Goal: Task Accomplishment & Management: Complete application form

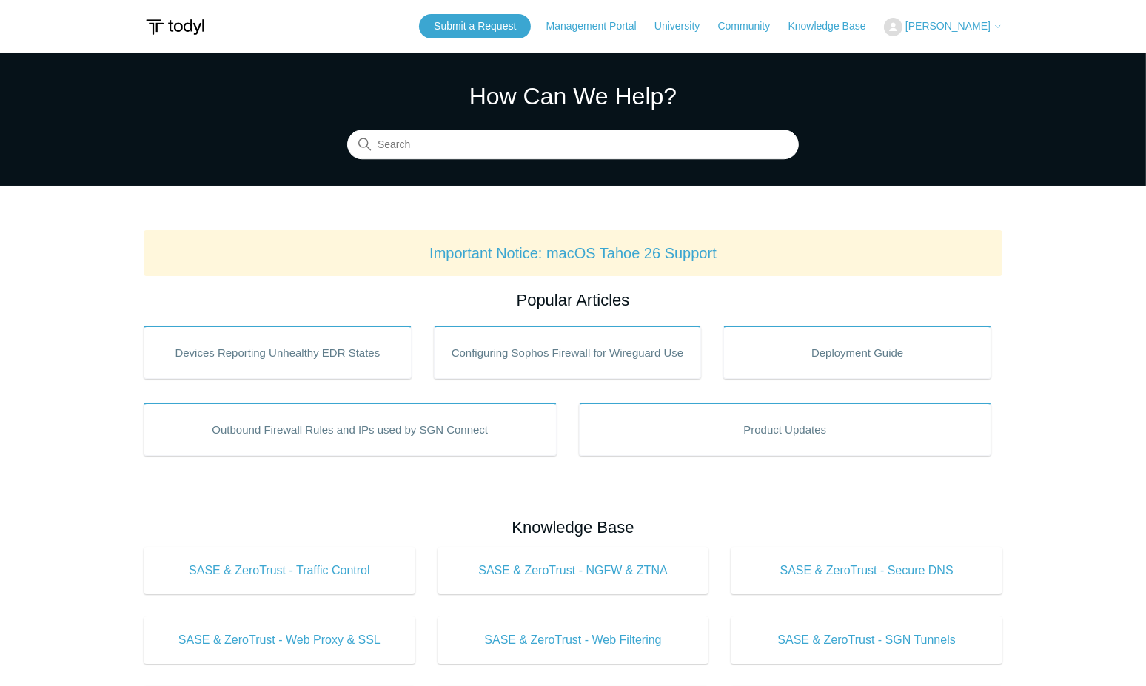
drag, startPoint x: 968, startPoint y: 30, endPoint x: 962, endPoint y: 39, distance: 10.3
click at [968, 30] on span "[PERSON_NAME]" at bounding box center [947, 26] width 85 height 12
click at [975, 59] on link "My Support Requests" at bounding box center [957, 58] width 144 height 26
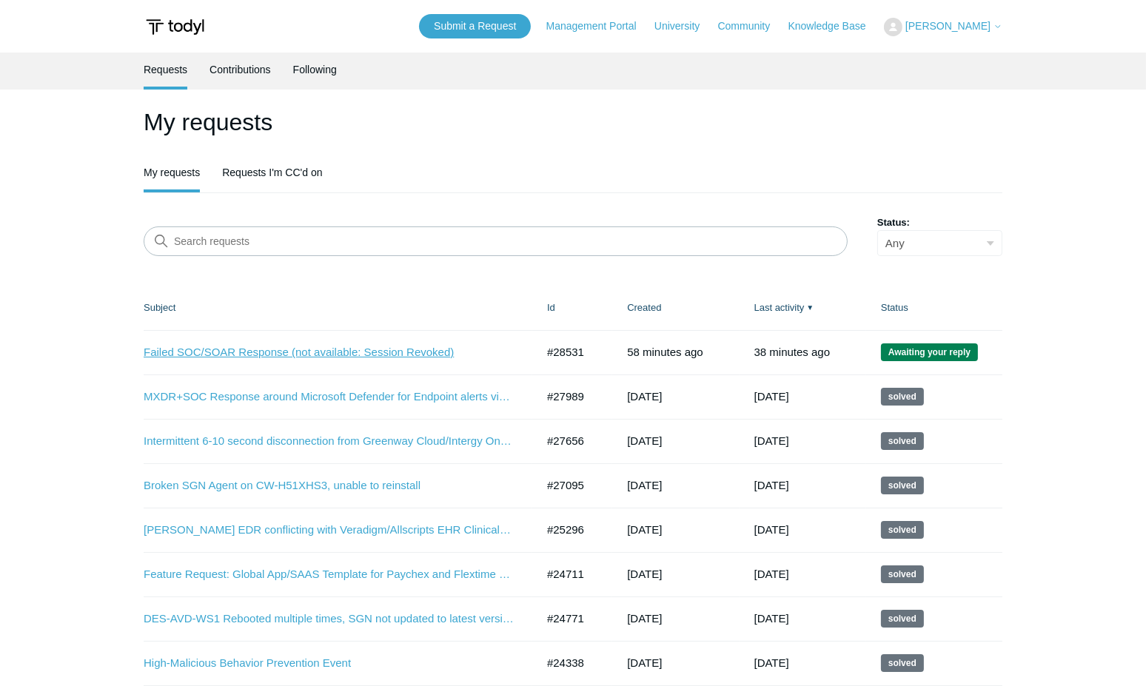
click at [298, 358] on link "Failed SOC/SOAR Response (not available: Session Revoked)" at bounding box center [329, 352] width 370 height 17
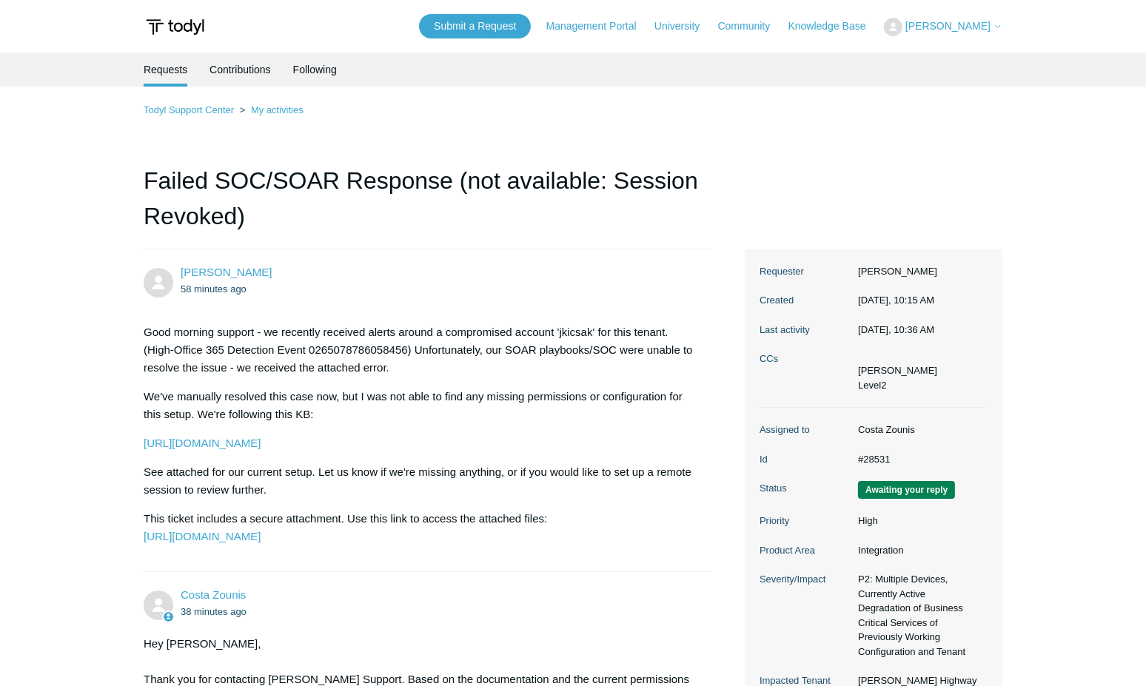
scroll to position [403, 0]
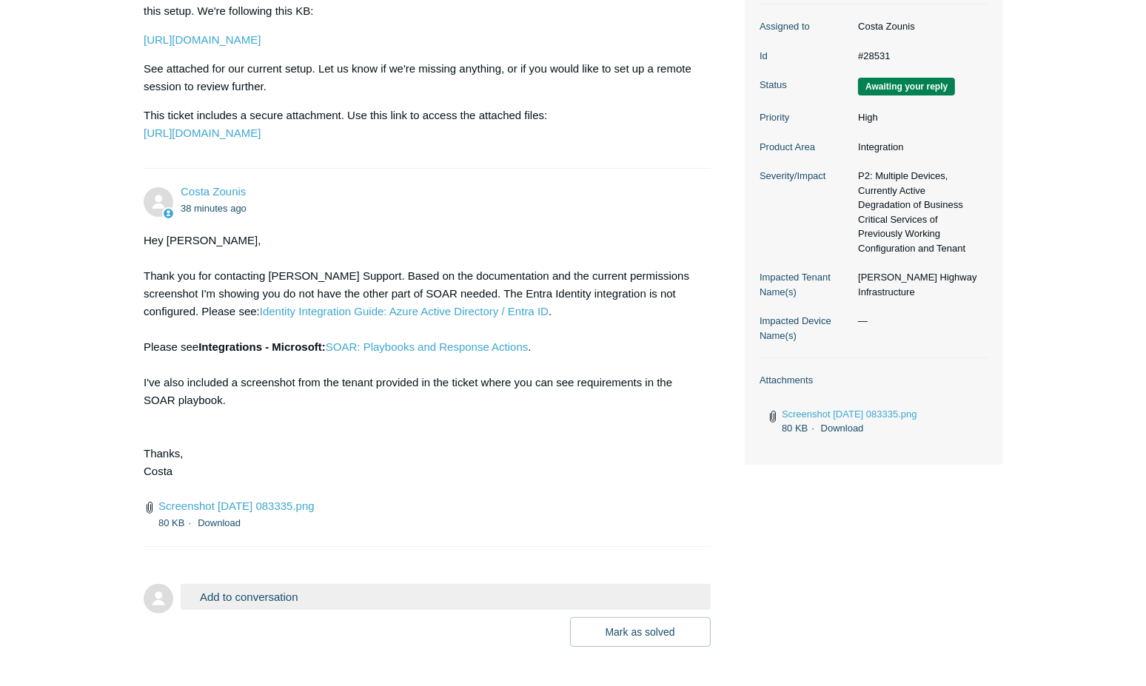
click at [409, 454] on div "Hey [PERSON_NAME], Thank you for contacting [PERSON_NAME] Support. Based on the…" at bounding box center [420, 365] width 552 height 266
click at [409, 454] on div "Hey Alex, Thank you for contacting Todyl Support. Based on the documentation an…" at bounding box center [420, 365] width 552 height 266
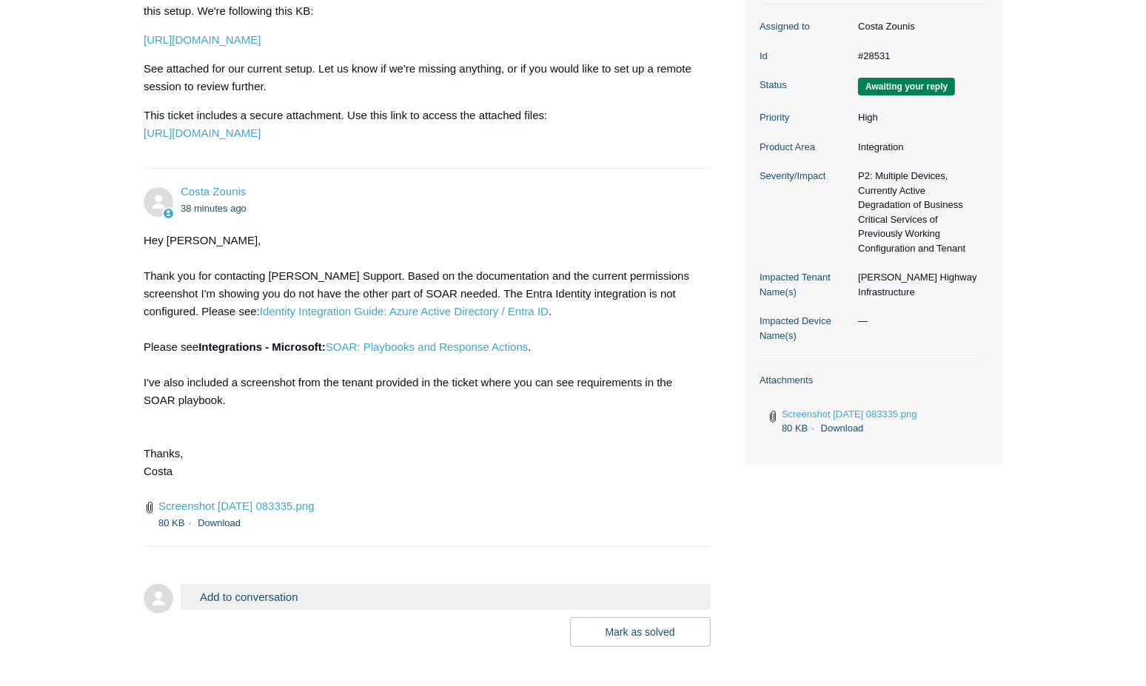
click at [386, 466] on div "Hey Alex, Thank you for contacting Todyl Support. Based on the documentation an…" at bounding box center [420, 365] width 552 height 266
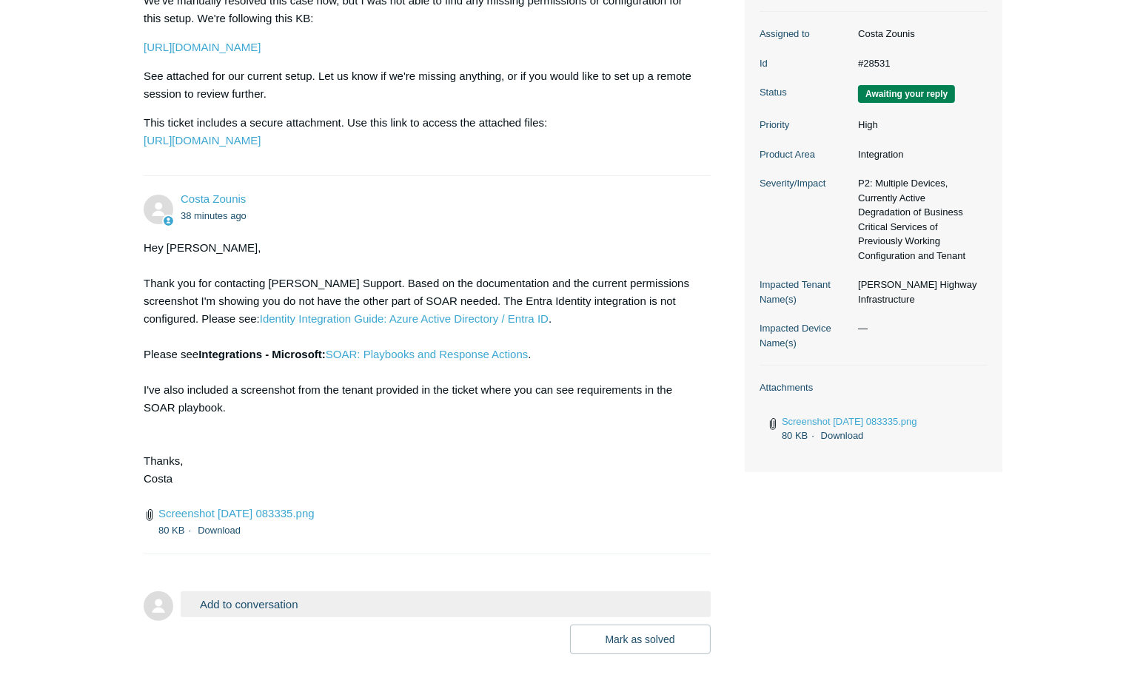
scroll to position [502, 0]
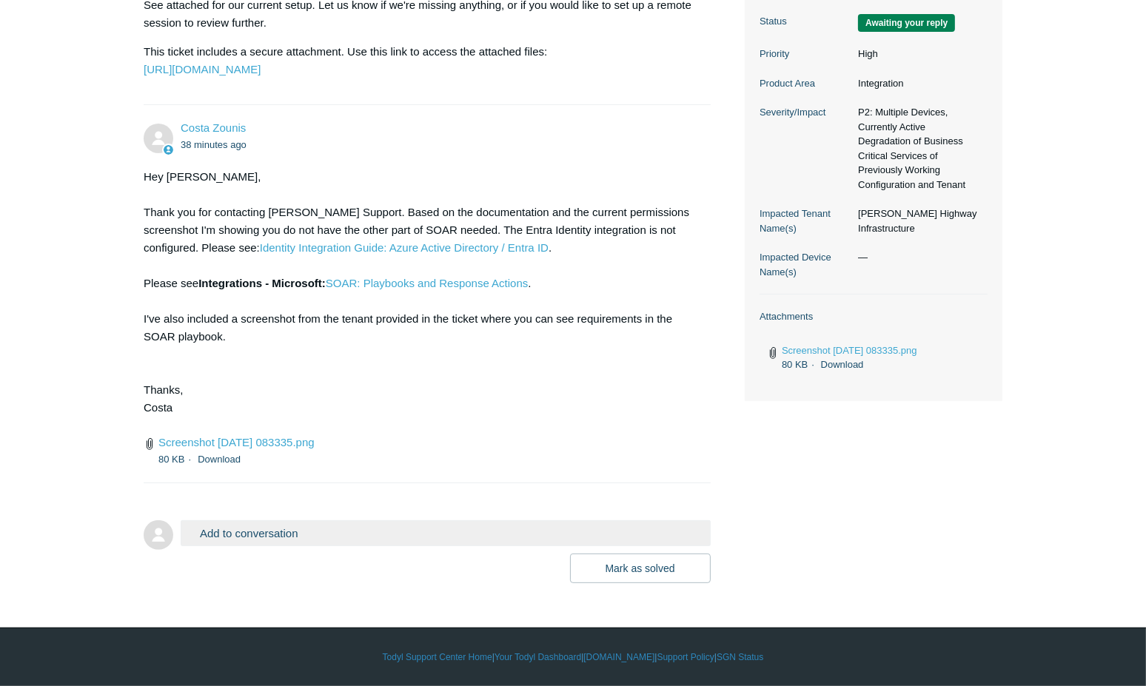
click at [414, 518] on form "Add to conversation CC Add emails Drag files here or click to add a file Mark a…" at bounding box center [427, 540] width 567 height 85
click at [446, 524] on button "Add to conversation" at bounding box center [446, 533] width 530 height 26
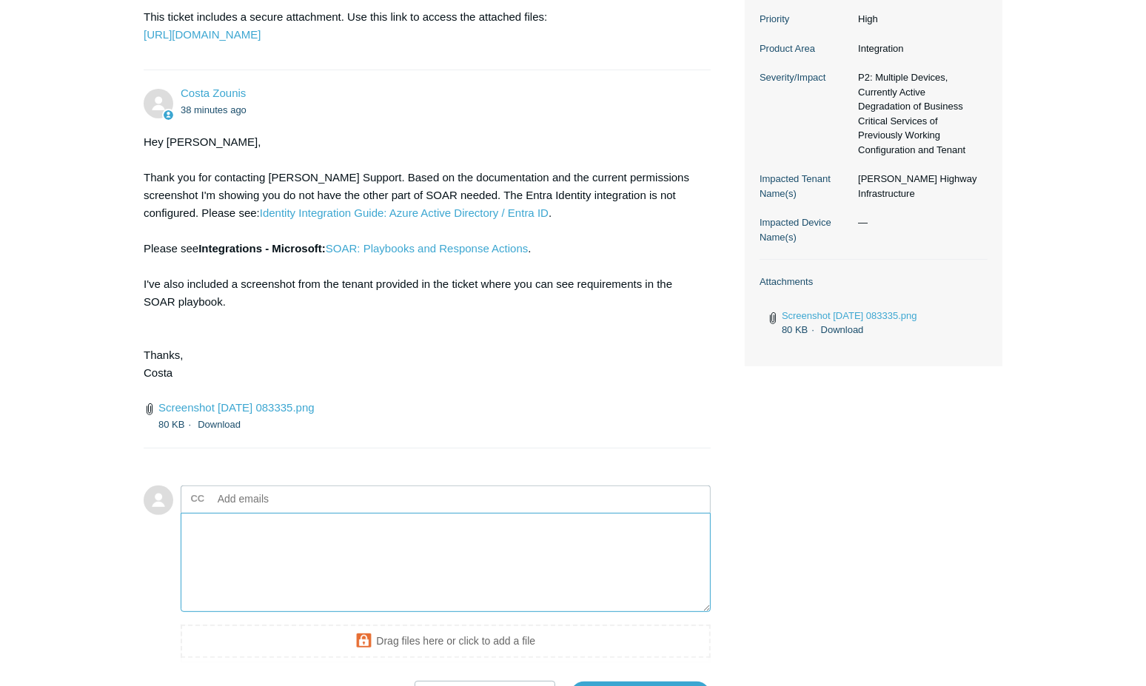
click at [388, 594] on textarea "Add your reply" at bounding box center [446, 563] width 530 height 100
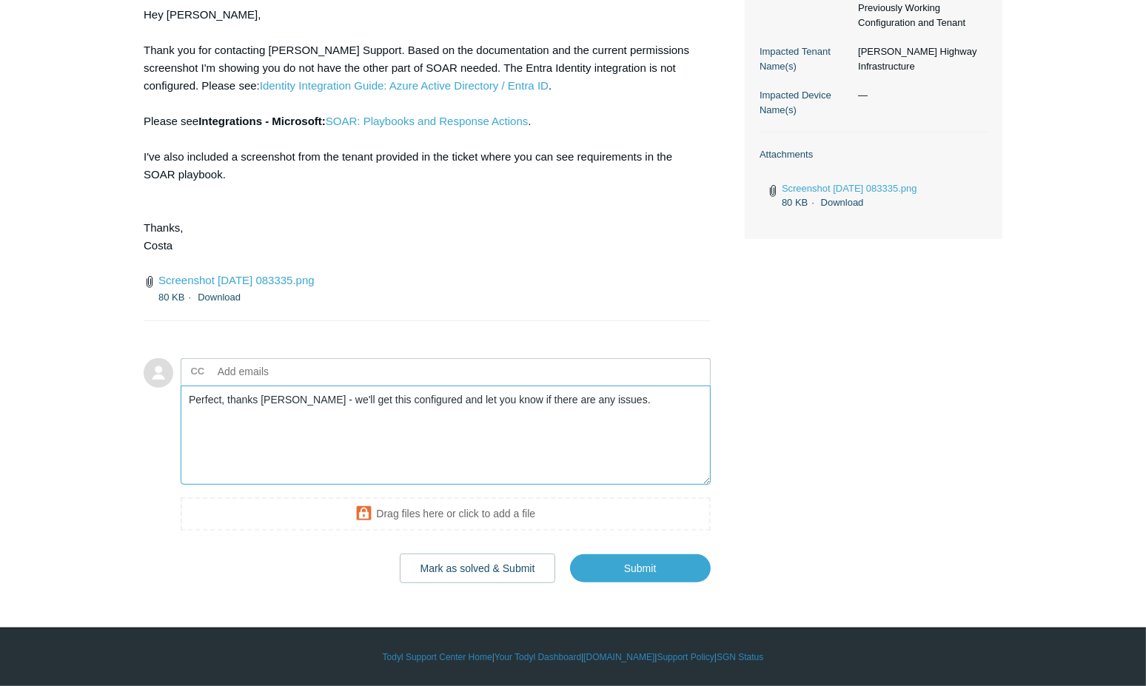
scroll to position [663, 0]
type textarea "Perfect, thanks Costa - we'll get this configured and let you know if there are…"
click at [647, 441] on textarea "Perfect, thanks Costa - we'll get this configured and let you know if there are…" at bounding box center [446, 436] width 530 height 100
click at [479, 564] on button "Mark as solved & Submit" at bounding box center [478, 569] width 156 height 30
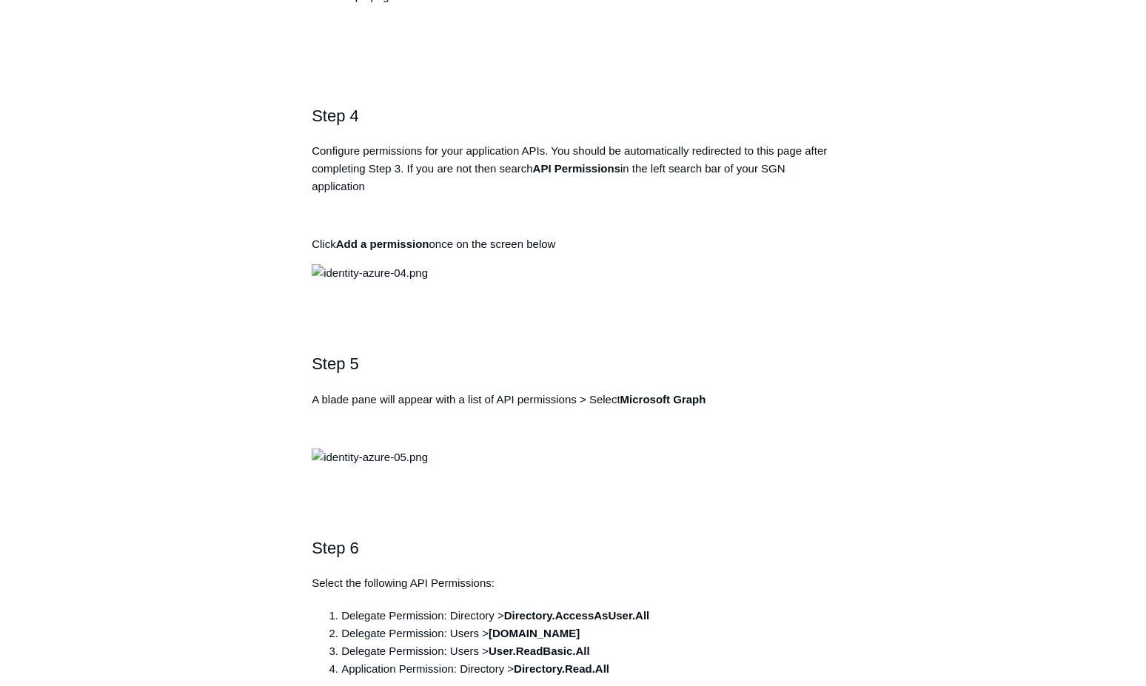
scroll to position [1481, 0]
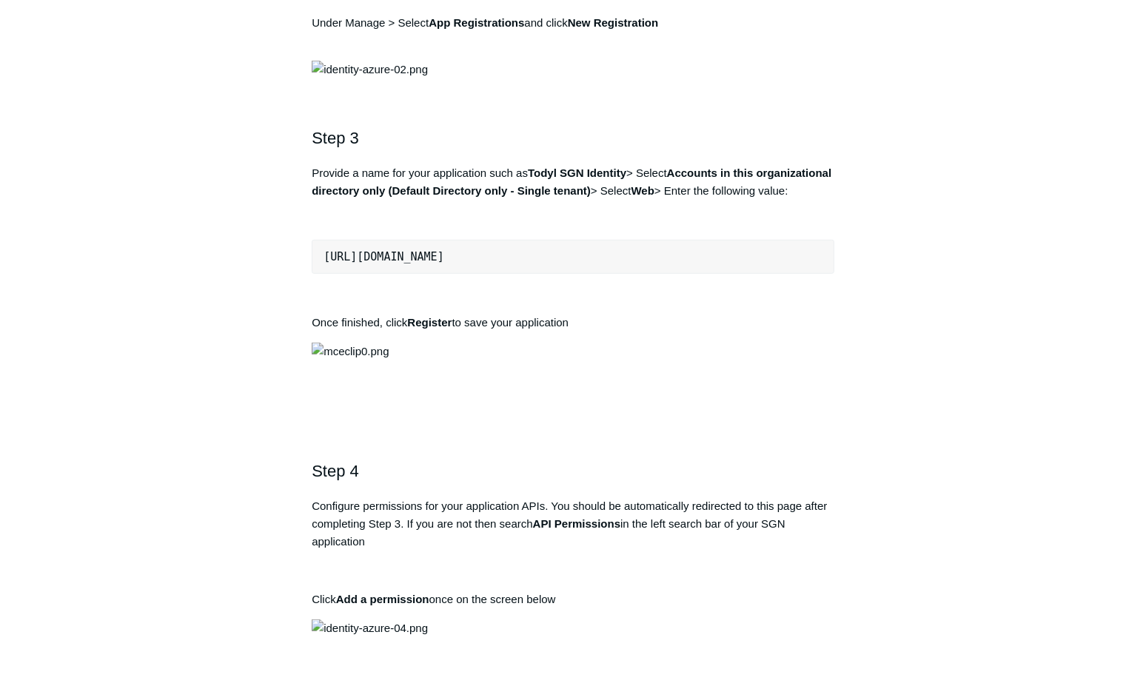
scroll to position [1144, 0]
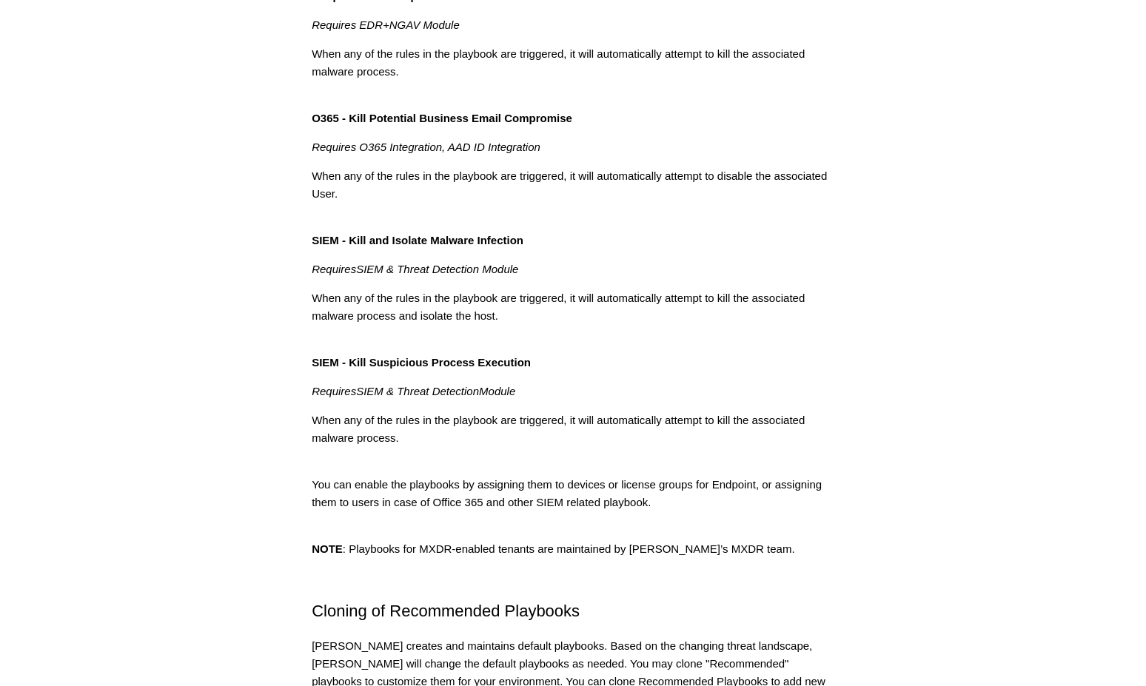
scroll to position [1076, 0]
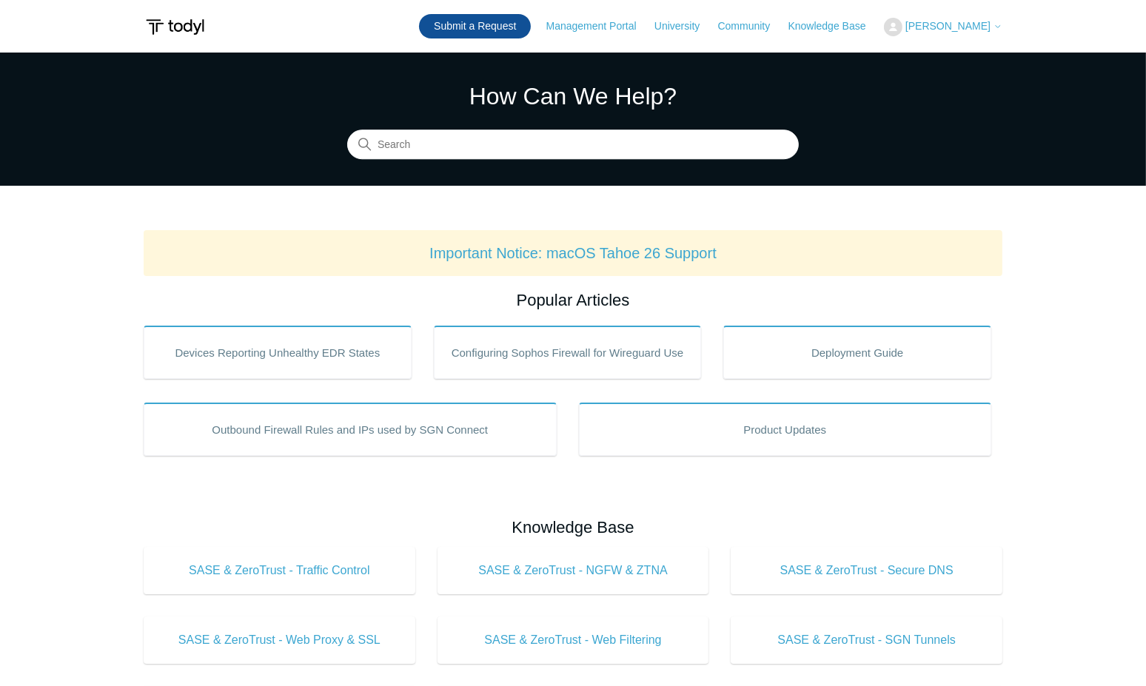
click at [494, 38] on link "Submit a Request" at bounding box center [475, 26] width 112 height 24
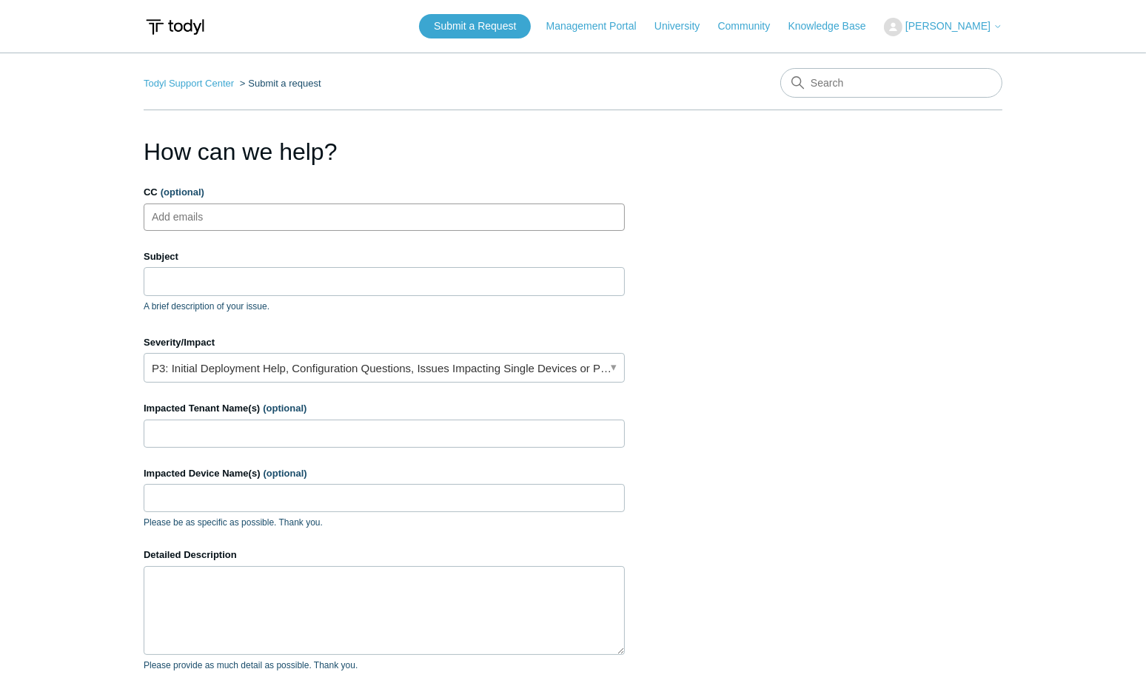
click at [460, 218] on ul "Add emails" at bounding box center [384, 217] width 481 height 27
type input "[EMAIL_ADDRESS][DOMAIN_NAME]"
click at [409, 213] on ul "[EMAIL_ADDRESS][DOMAIN_NAME]" at bounding box center [384, 217] width 481 height 27
drag, startPoint x: 398, startPoint y: 253, endPoint x: 392, endPoint y: 266, distance: 14.6
click at [393, 262] on label "Subject" at bounding box center [384, 256] width 481 height 15
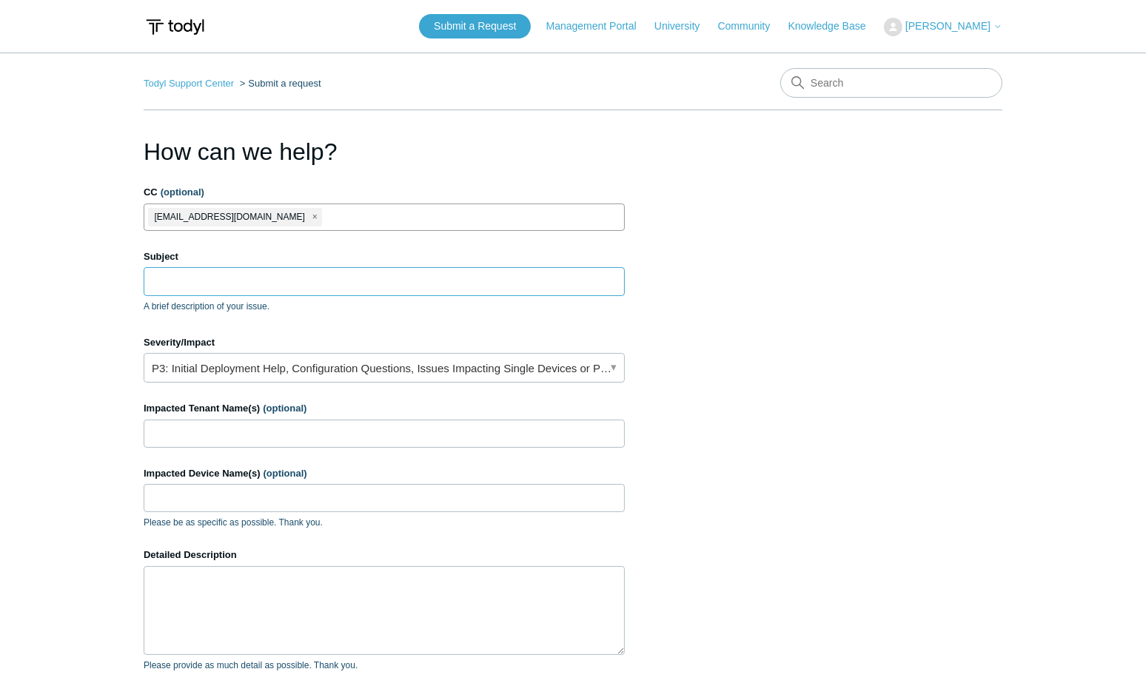
click at [393, 267] on input "Subject" at bounding box center [384, 281] width 481 height 28
click at [392, 278] on input "Subject" at bounding box center [384, 281] width 481 height 28
click at [323, 289] on input "Subject" at bounding box center [384, 281] width 481 height 28
paste input "[URL][DOMAIN_NAME]"
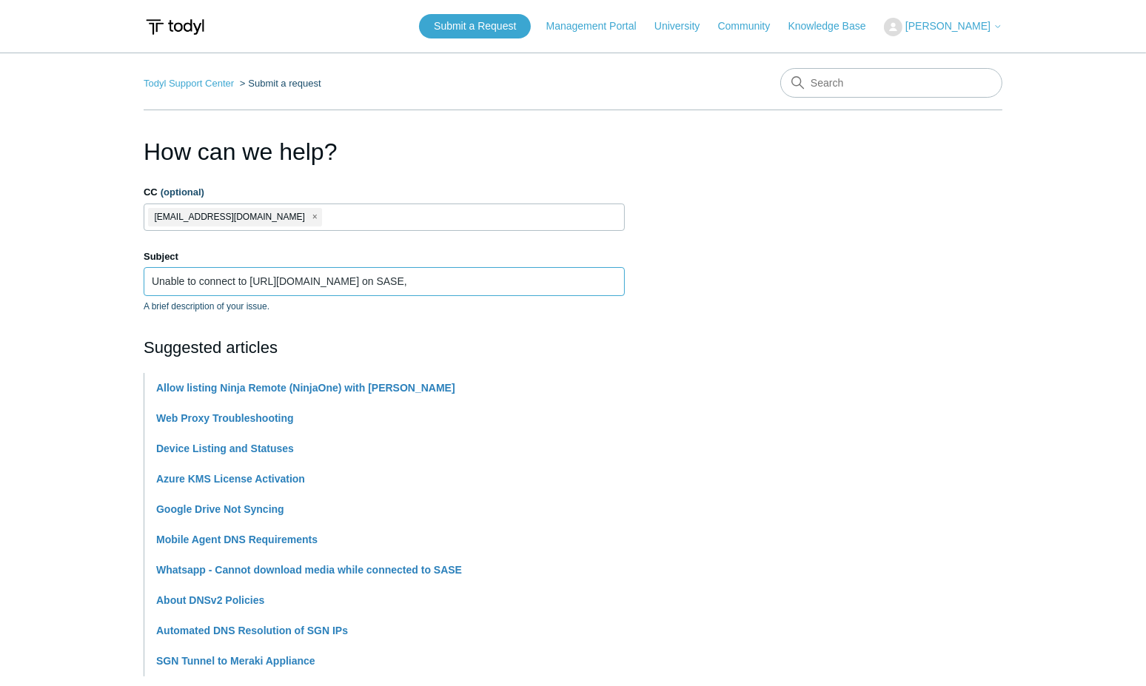
click at [469, 278] on input "Unable to connect to https://irahigdongc.com/ on SASE," at bounding box center [384, 281] width 481 height 28
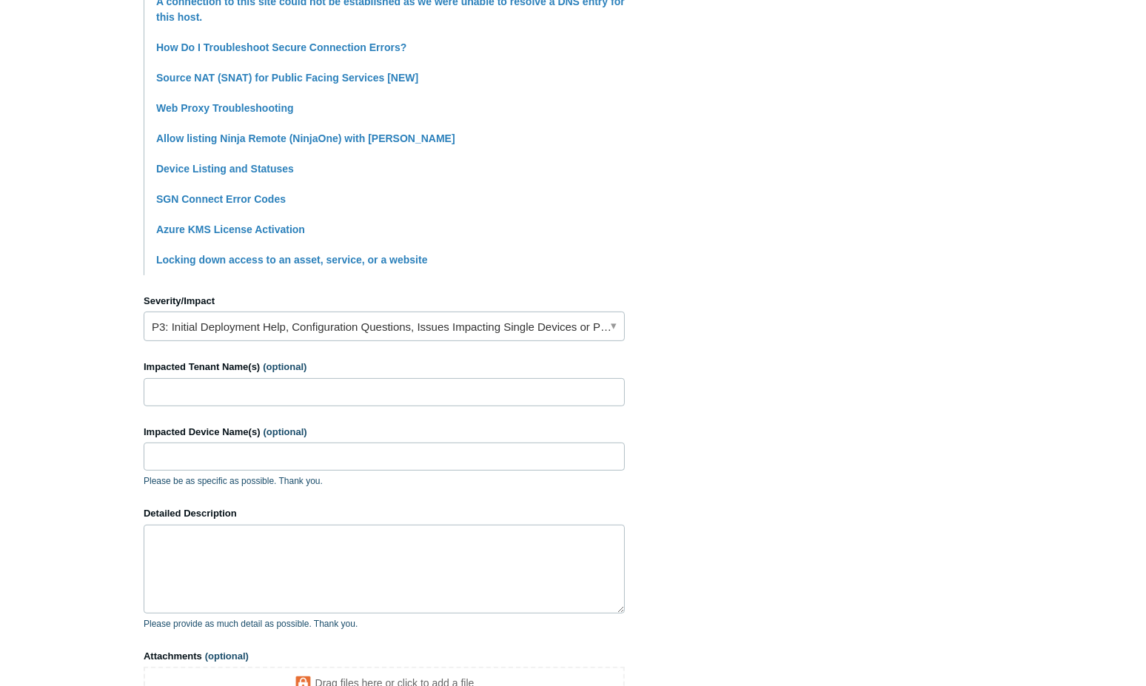
scroll to position [538, 0]
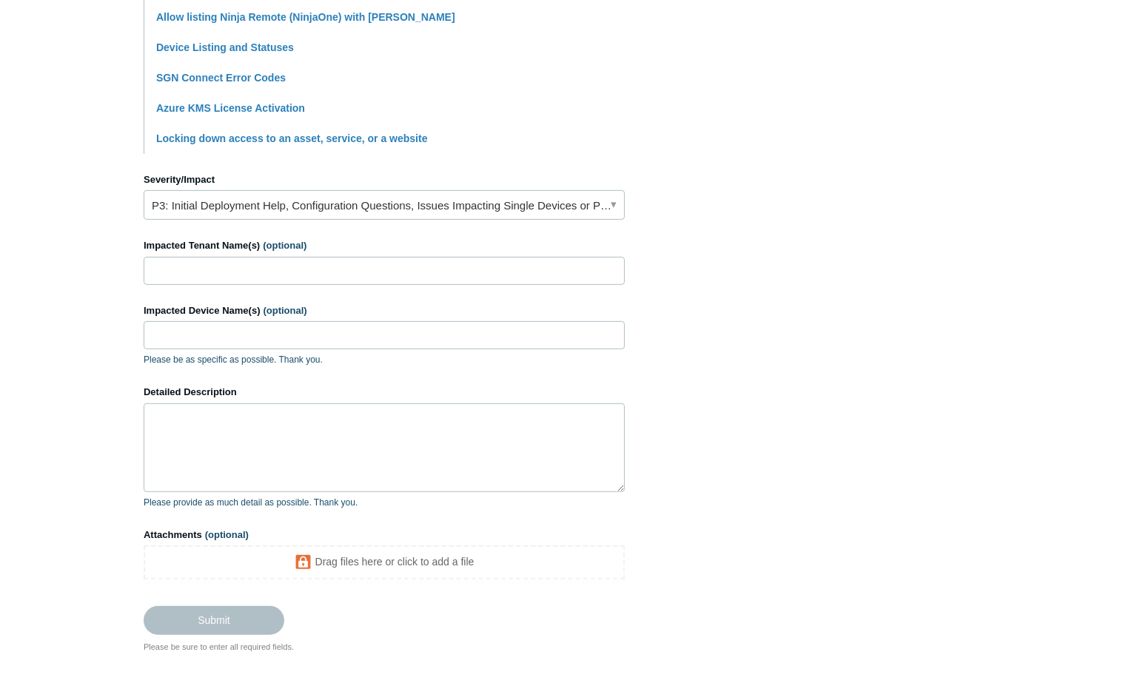
type input "Unable to connect to [URL][DOMAIN_NAME] on SASE, 'Unable to connect to requeste…"
click at [408, 199] on link "P3: Initial Deployment Help, Configuration Questions, Issues Impacting Single D…" at bounding box center [384, 205] width 481 height 30
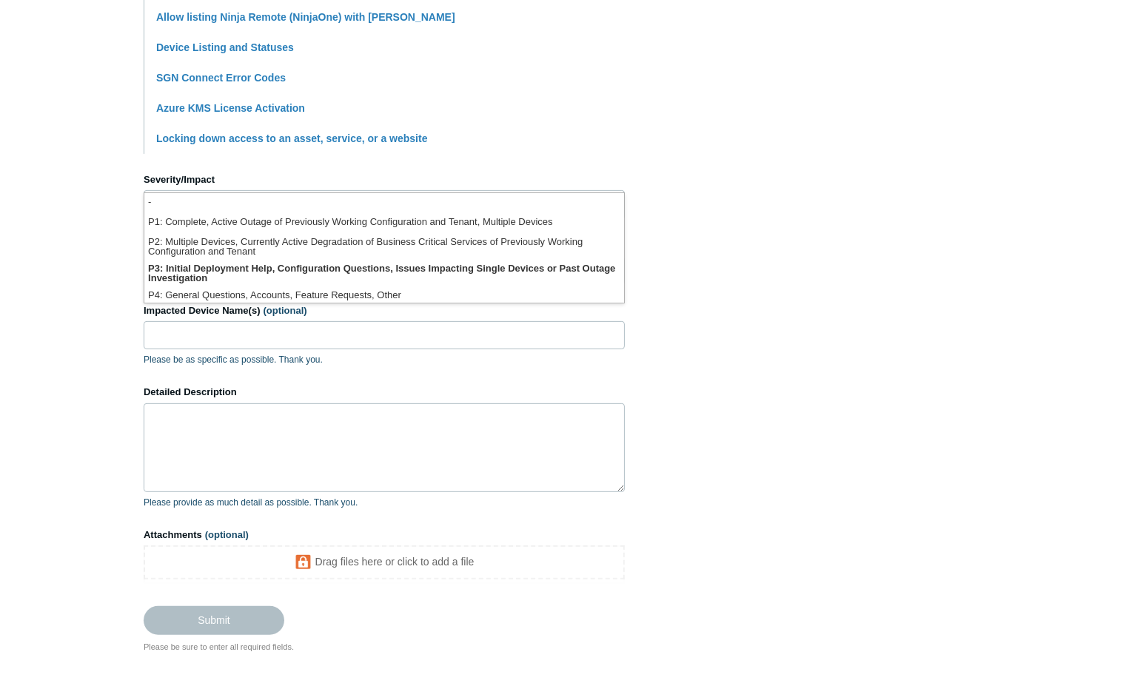
click at [408, 199] on li "-" at bounding box center [384, 203] width 480 height 20
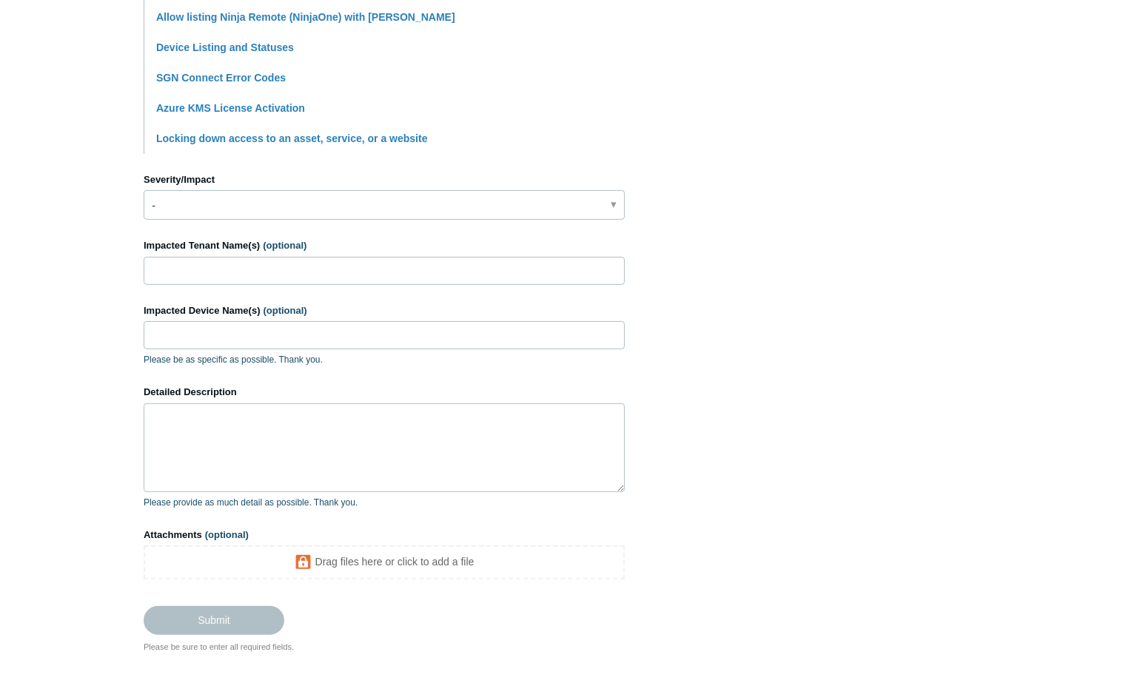
click at [380, 289] on form "CC (optional) ahouston@acts360.com Subject Unable to connect to https://irahigd…" at bounding box center [384, 141] width 481 height 988
click at [398, 276] on input "Impacted Tenant Name(s) (optional)" at bounding box center [384, 271] width 481 height 28
click at [403, 187] on label "Severity/Impact" at bounding box center [384, 179] width 481 height 15
click at [380, 220] on link "-" at bounding box center [384, 205] width 481 height 30
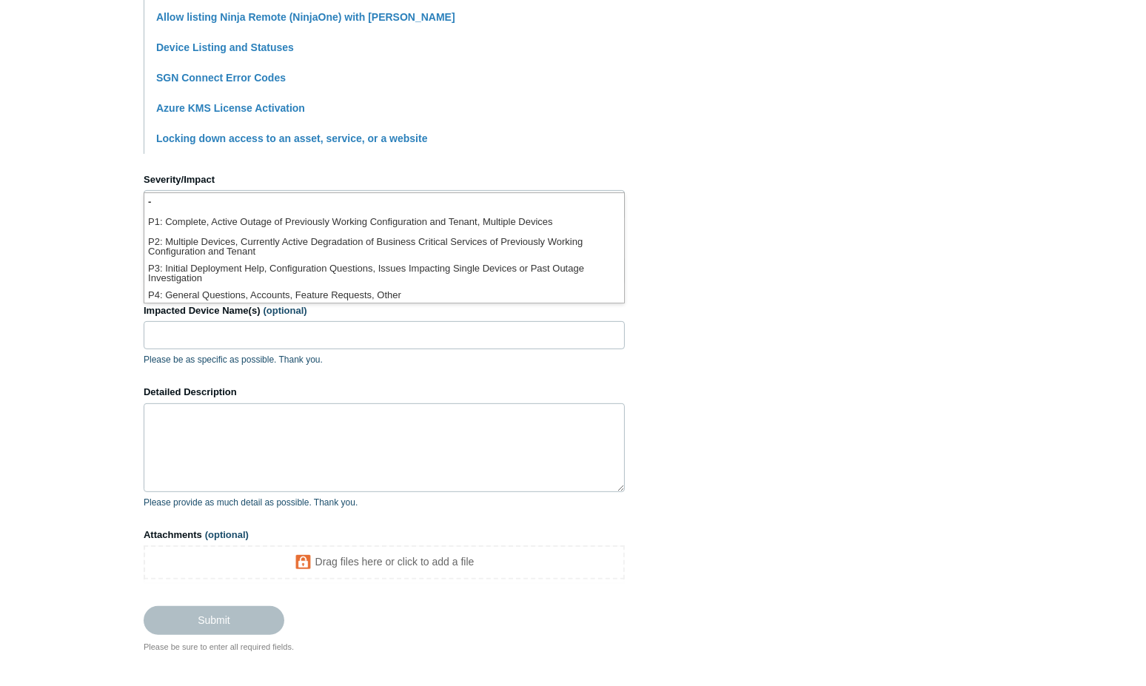
click at [383, 210] on li "-" at bounding box center [384, 203] width 480 height 20
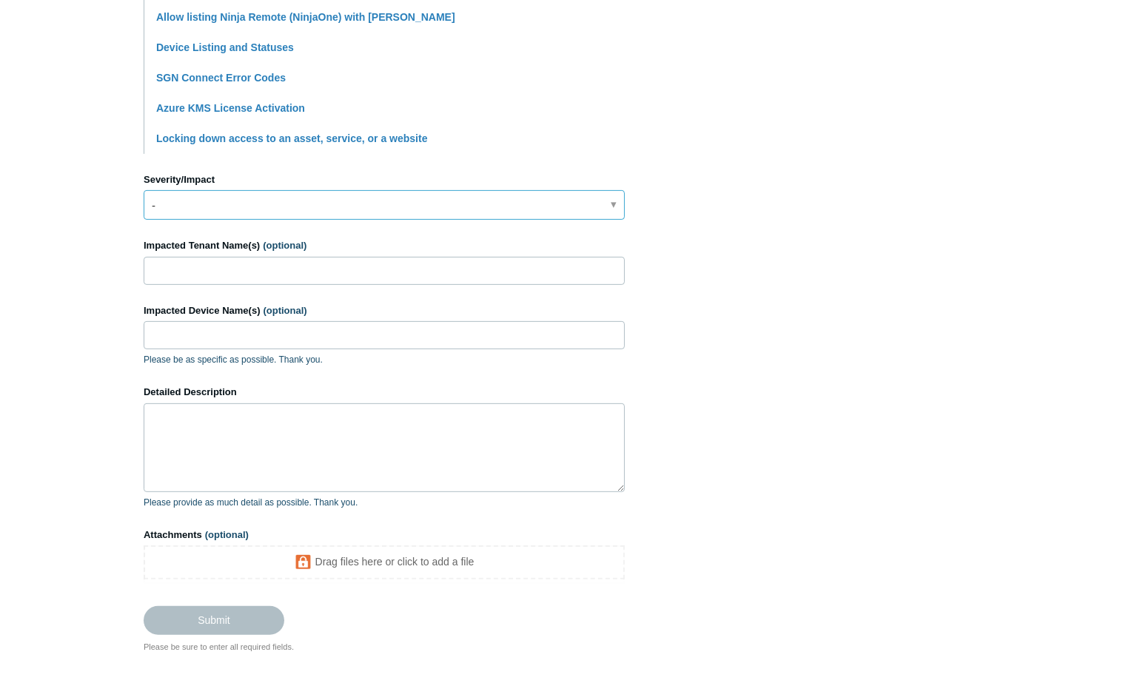
click at [380, 207] on link "-" at bounding box center [384, 205] width 481 height 30
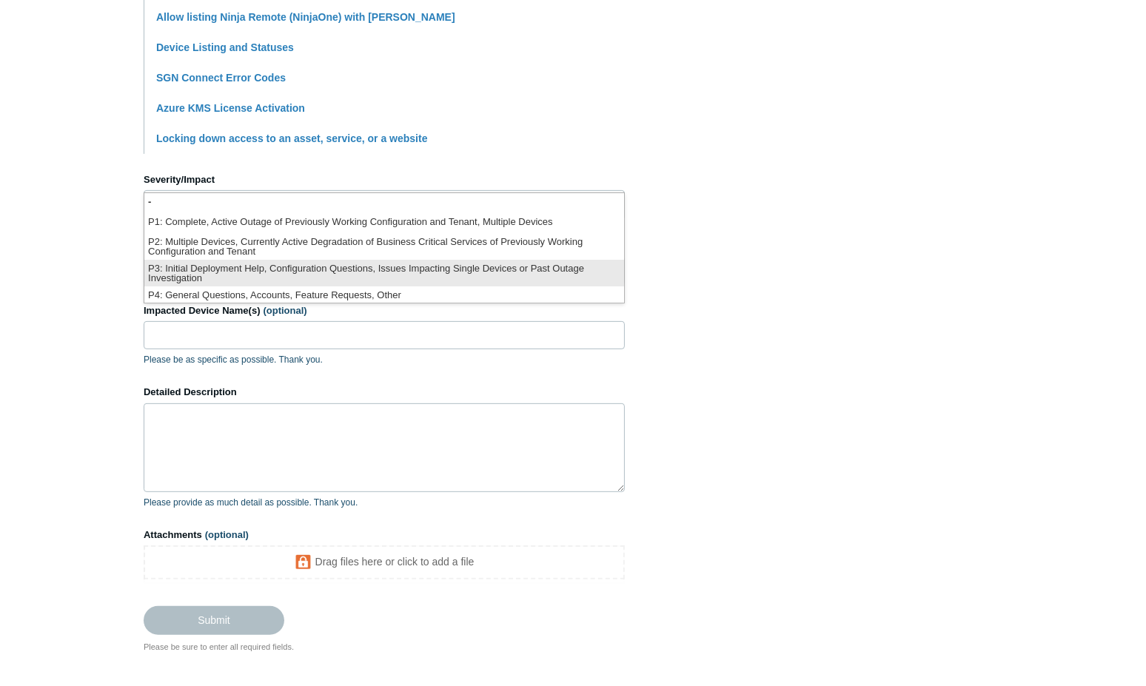
click at [315, 275] on li "P3: Initial Deployment Help, Configuration Questions, Issues Impacting Single D…" at bounding box center [384, 273] width 480 height 27
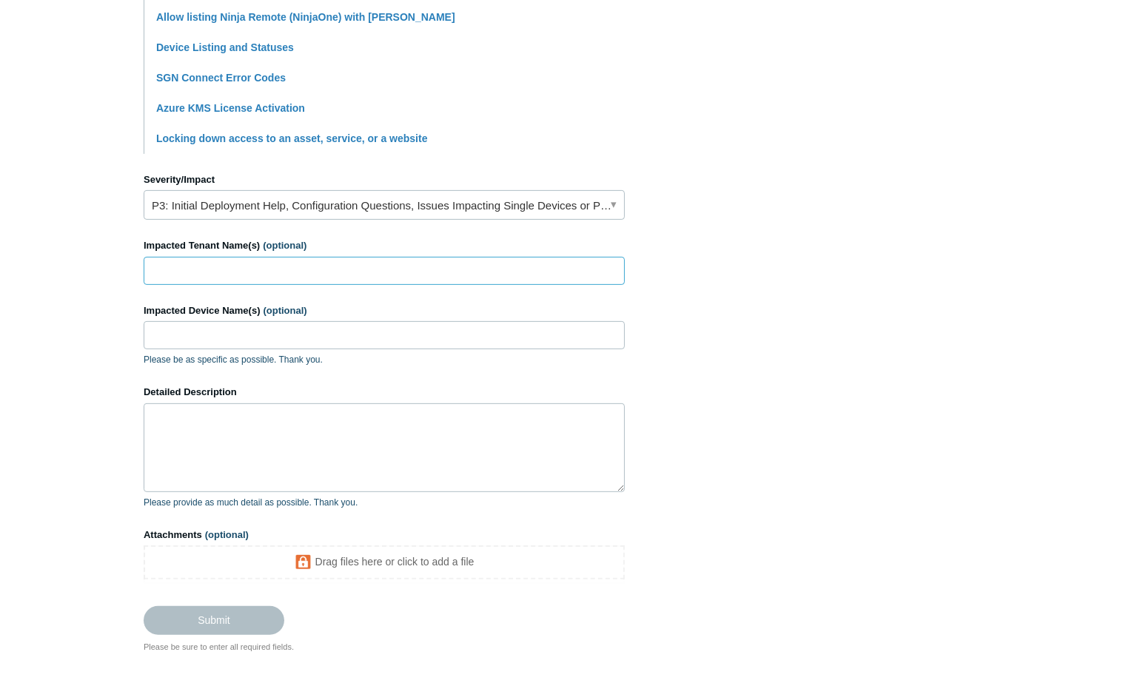
click at [286, 281] on input "Impacted Tenant Name(s) (optional)" at bounding box center [384, 271] width 481 height 28
paste input "BRANEX"
type input "BRANEX"
click at [369, 343] on input "Impacted Device Name(s) (optional)" at bounding box center [384, 335] width 481 height 28
click at [253, 347] on input "Impacted Device Name(s) (optional)" at bounding box center [384, 335] width 481 height 28
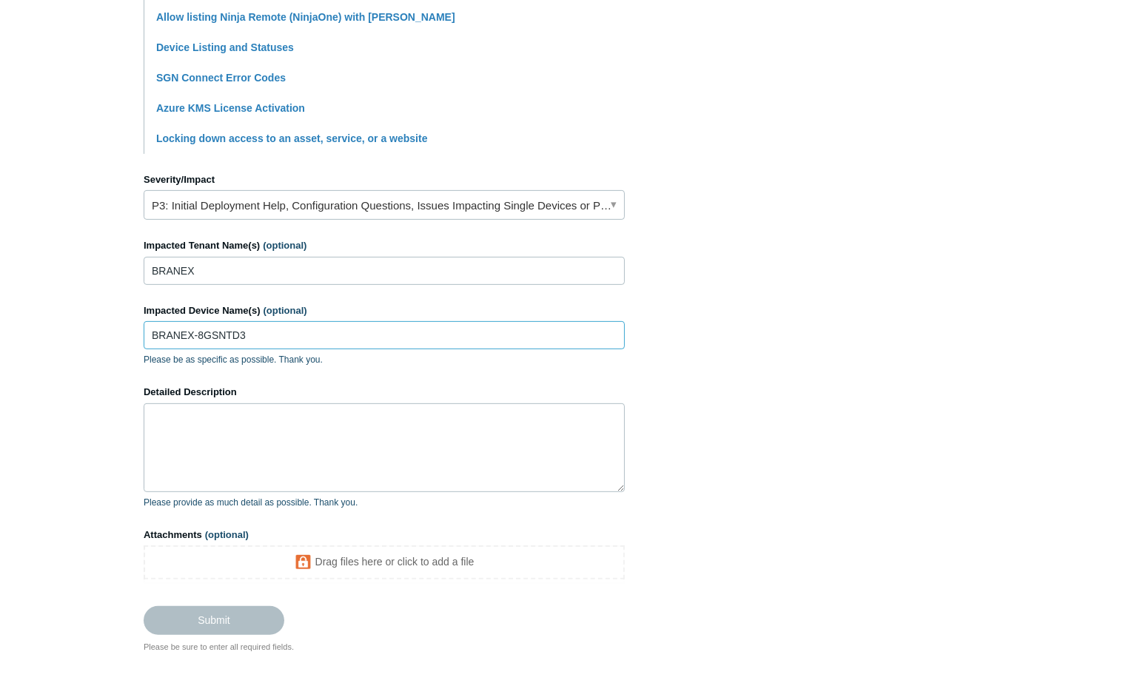
type input "BRANEX-8GSNTD3"
click at [363, 435] on textarea "Detailed Description" at bounding box center [384, 447] width 481 height 89
click at [369, 447] on textarea "Detailed Description" at bounding box center [384, 447] width 481 height 89
drag, startPoint x: 962, startPoint y: 543, endPoint x: 974, endPoint y: 540, distance: 12.1
click at [962, 543] on section "How can we help? CC (optional) ahouston@acts360.com Subject Unable to connect t…" at bounding box center [573, 124] width 859 height 1057
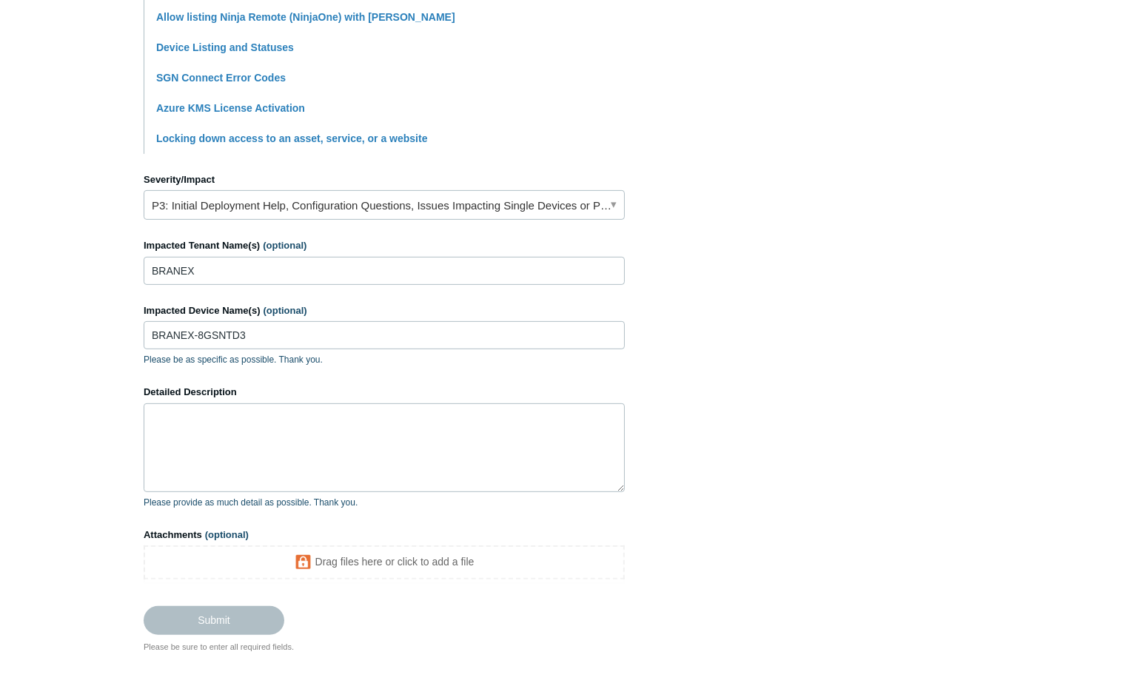
click at [893, 470] on section "How can we help? CC (optional) ahouston@acts360.com Subject Unable to connect t…" at bounding box center [573, 124] width 859 height 1057
click at [517, 401] on div "Detailed Description Please provide as much detail as possible. Thank you." at bounding box center [384, 447] width 481 height 124
click at [549, 523] on form "CC (optional) ahouston@acts360.com Subject Unable to connect to https://irahigd…" at bounding box center [384, 141] width 481 height 988
click at [522, 470] on textarea "Detailed Description" at bounding box center [384, 447] width 481 height 89
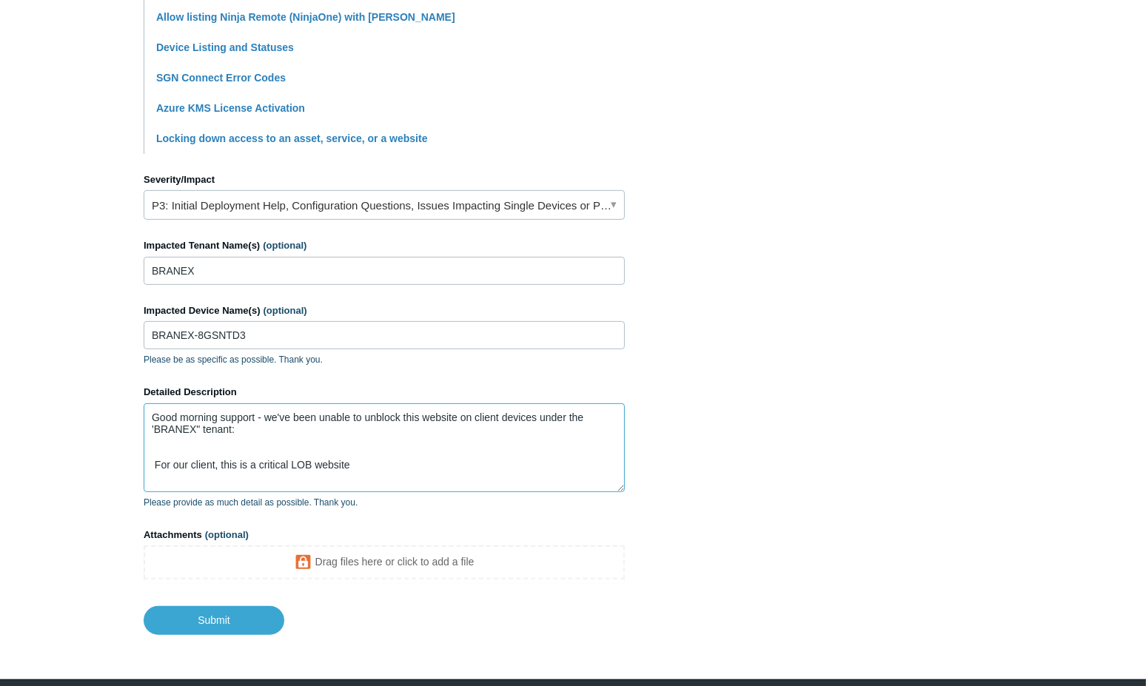
paste textarea "C:\Users\Alexander Houston\OneDrive - Acts Consulting, Inc\Pictures\Screenshots…"
click at [226, 452] on textarea "Good morning support - we've been unable to unblock this website on client devi…" at bounding box center [384, 447] width 481 height 89
click at [249, 445] on textarea "Good morning support - we've been unable to unblock this website on client devi…" at bounding box center [384, 447] width 481 height 89
paste textarea "https://irahigdongc.com/"
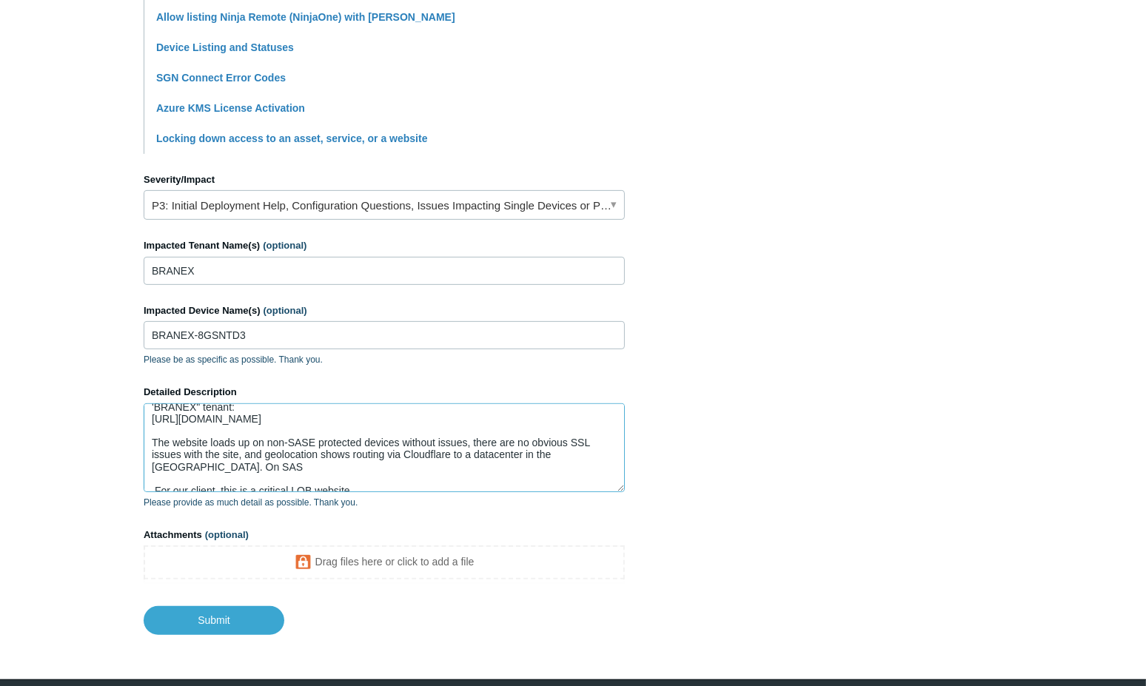
scroll to position [34, 0]
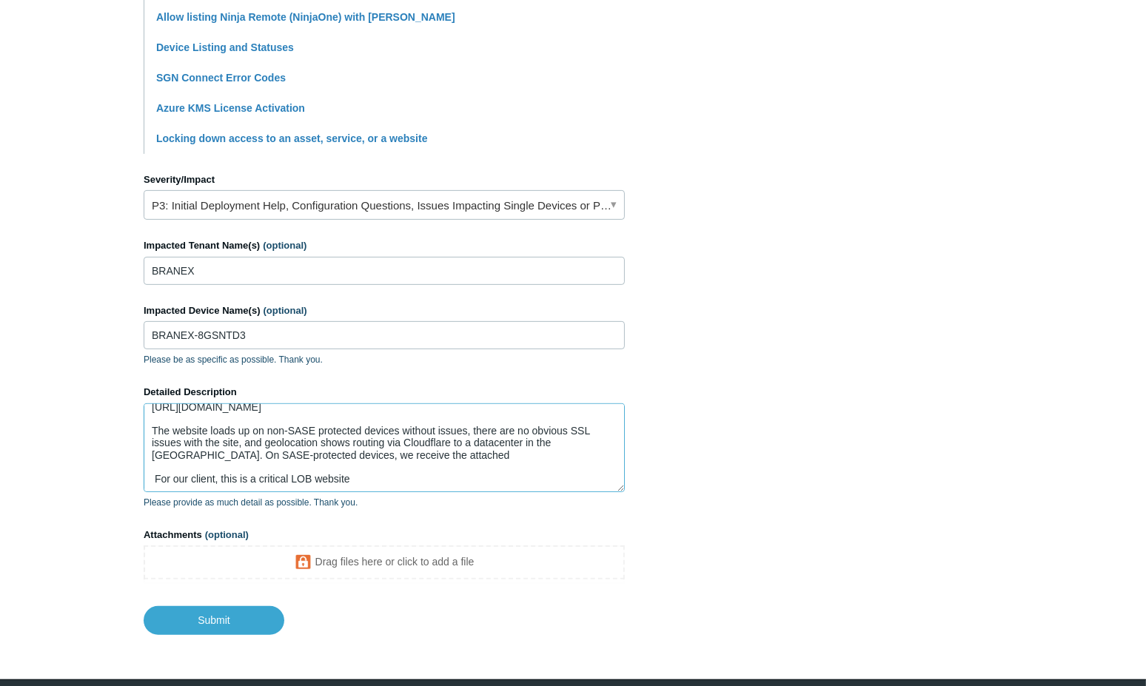
click at [441, 460] on textarea "Good morning support - we've been unable to unblock this website on client devi…" at bounding box center [384, 447] width 481 height 89
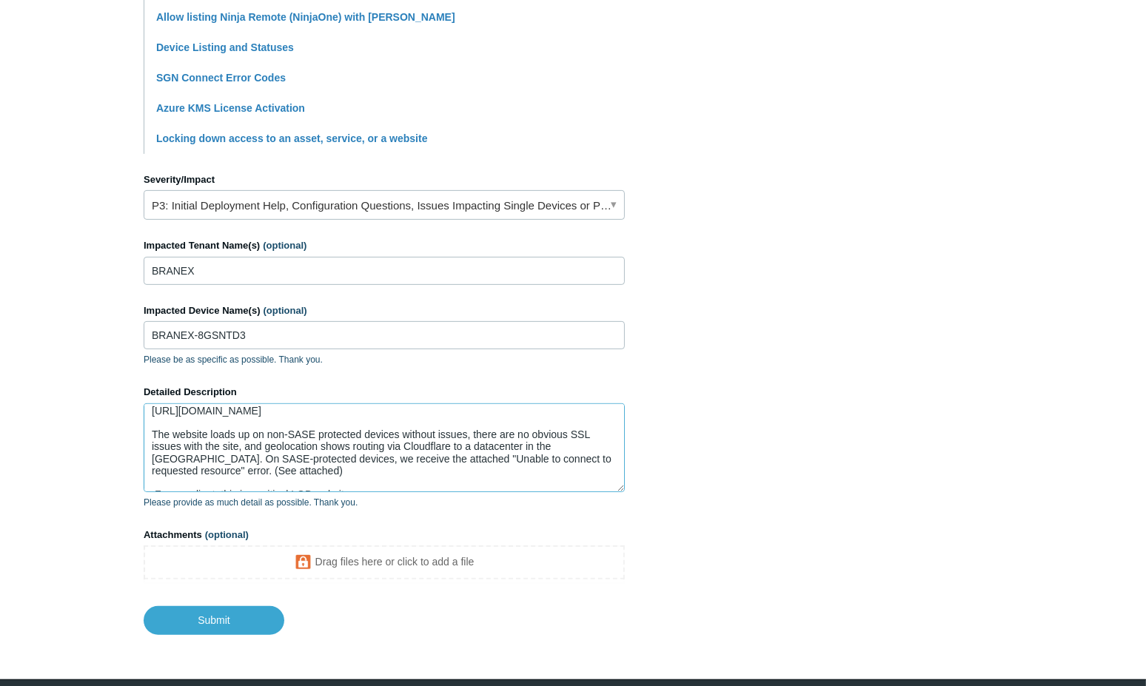
scroll to position [46, 0]
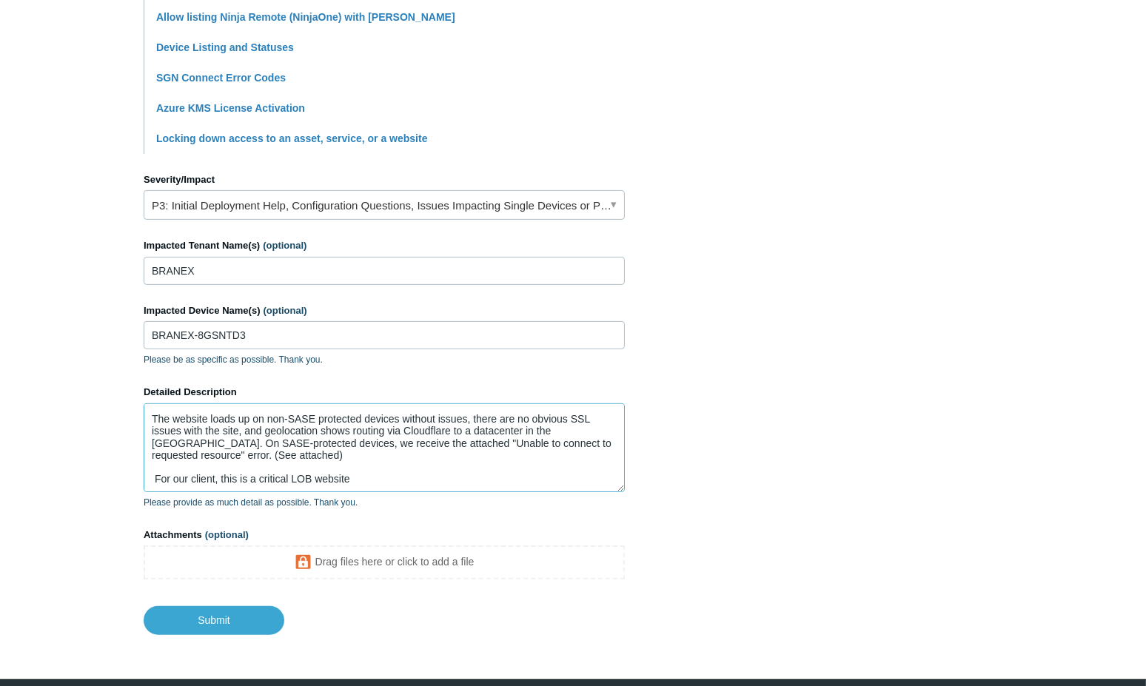
click at [459, 484] on textarea "Good morning support - we've been unable to unblock this website on client devi…" at bounding box center [384, 447] width 481 height 89
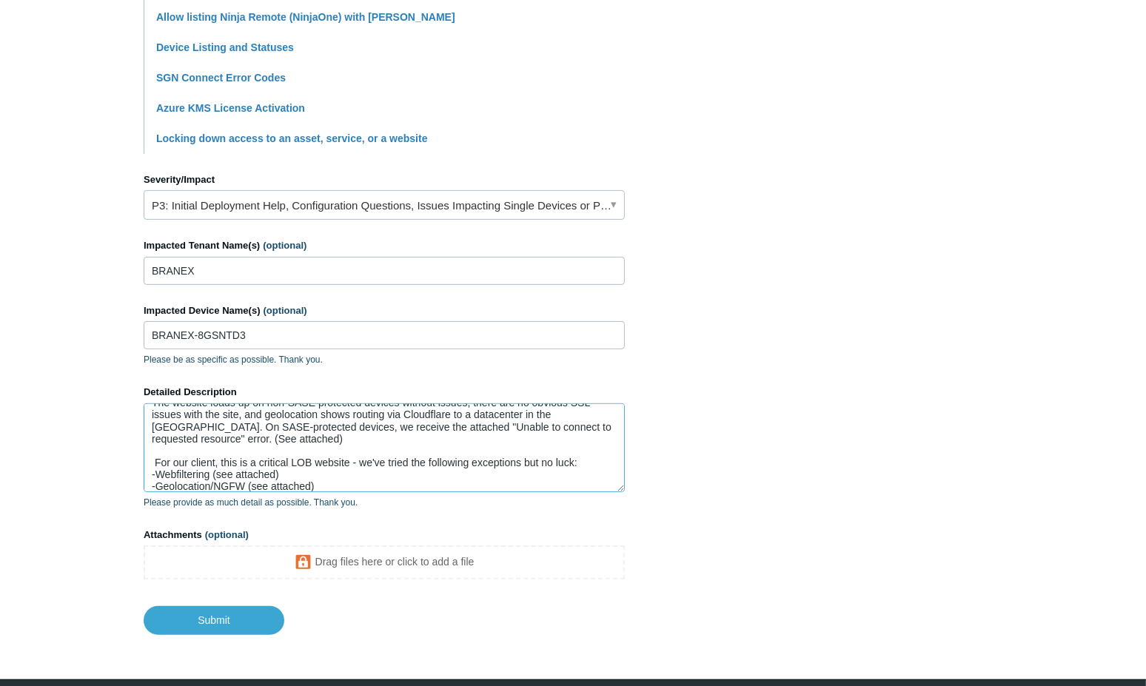
scroll to position [74, 0]
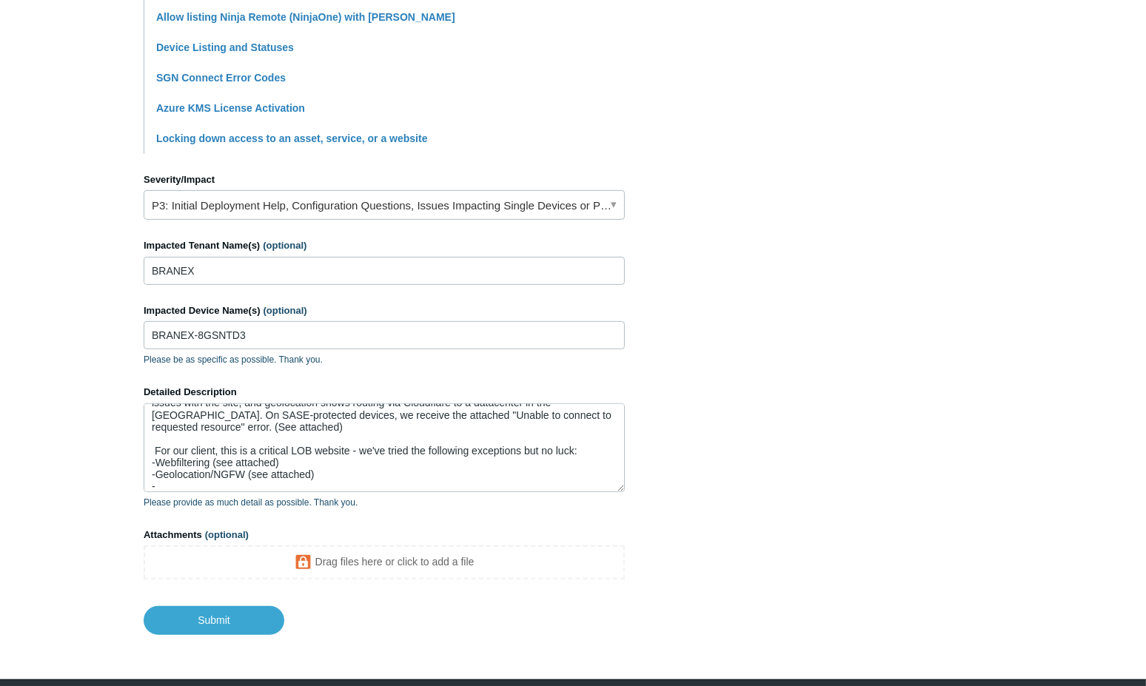
click at [418, 495] on div "Detailed Description Good morning support - we've been unable to unblock this w…" at bounding box center [384, 447] width 481 height 124
click at [426, 487] on textarea "Good morning support - we've been unable to unblock this website on client devi…" at bounding box center [384, 447] width 481 height 89
click at [467, 477] on textarea "Good morning support - we've been unable to unblock this website on client devi…" at bounding box center [384, 447] width 481 height 89
click at [483, 483] on textarea "Good morning support - we've been unable to unblock this website on client devi…" at bounding box center [384, 447] width 481 height 89
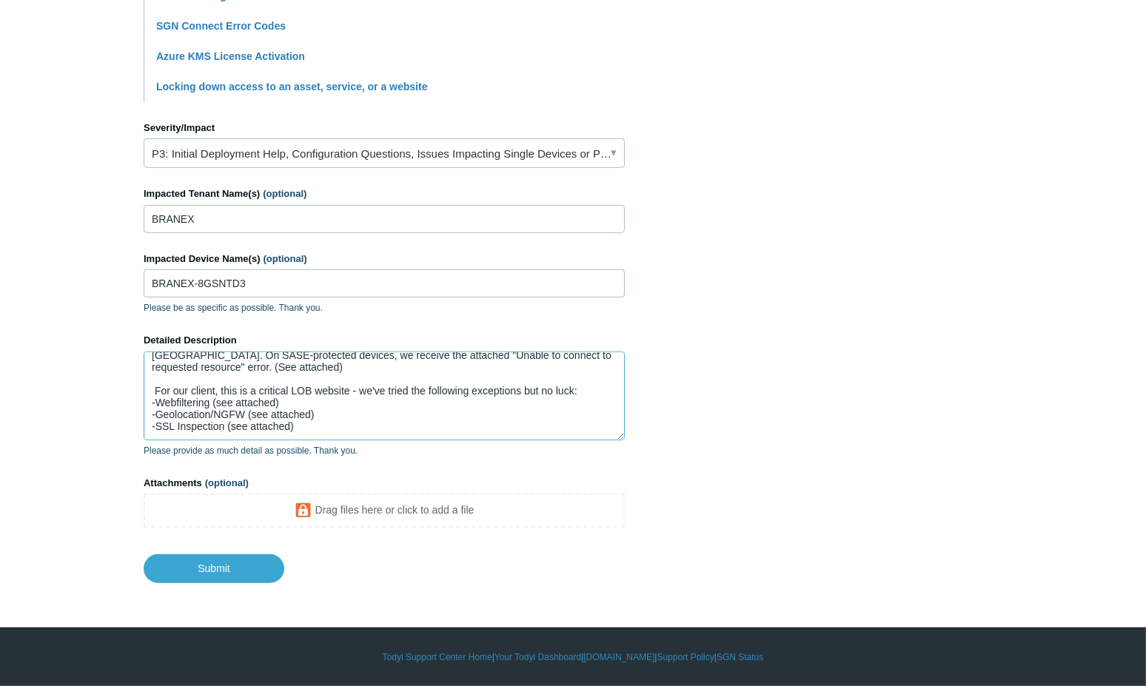
scroll to position [110, 0]
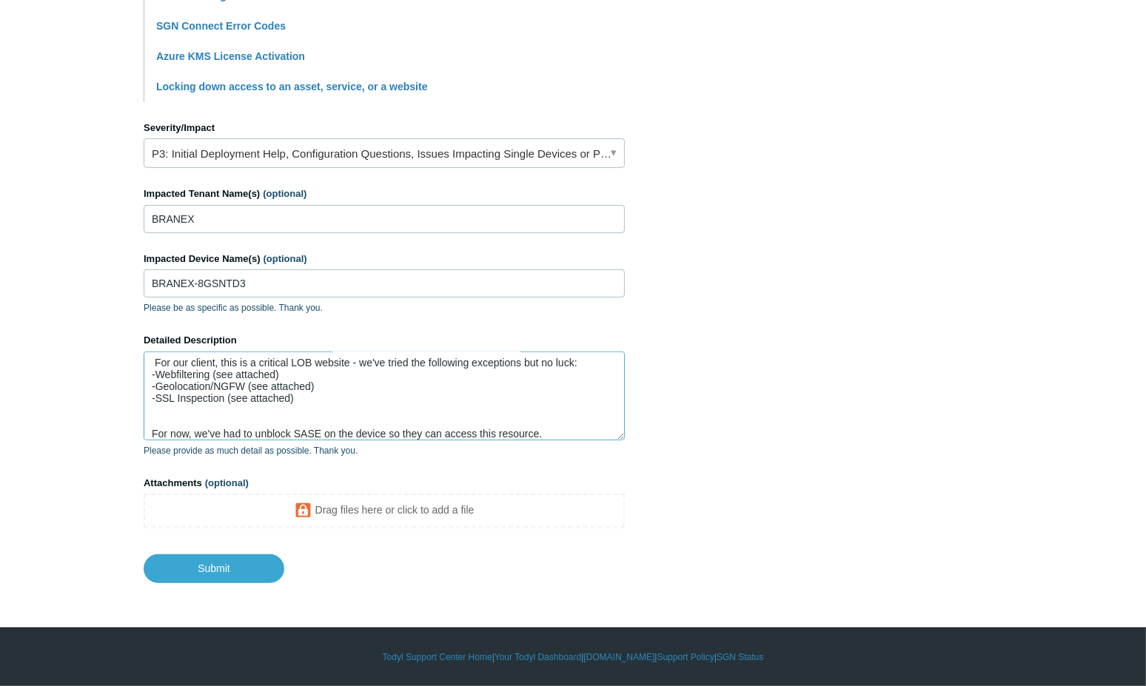
click at [511, 415] on textarea "Good morning support - we've been unable to unblock this website on client devi…" at bounding box center [384, 396] width 481 height 89
click at [411, 31] on li "SGN Connect Error Codes" at bounding box center [390, 26] width 469 height 30
click at [573, 430] on textarea "Good morning support - we've been unable to unblock this website on client devi…" at bounding box center [384, 396] width 481 height 89
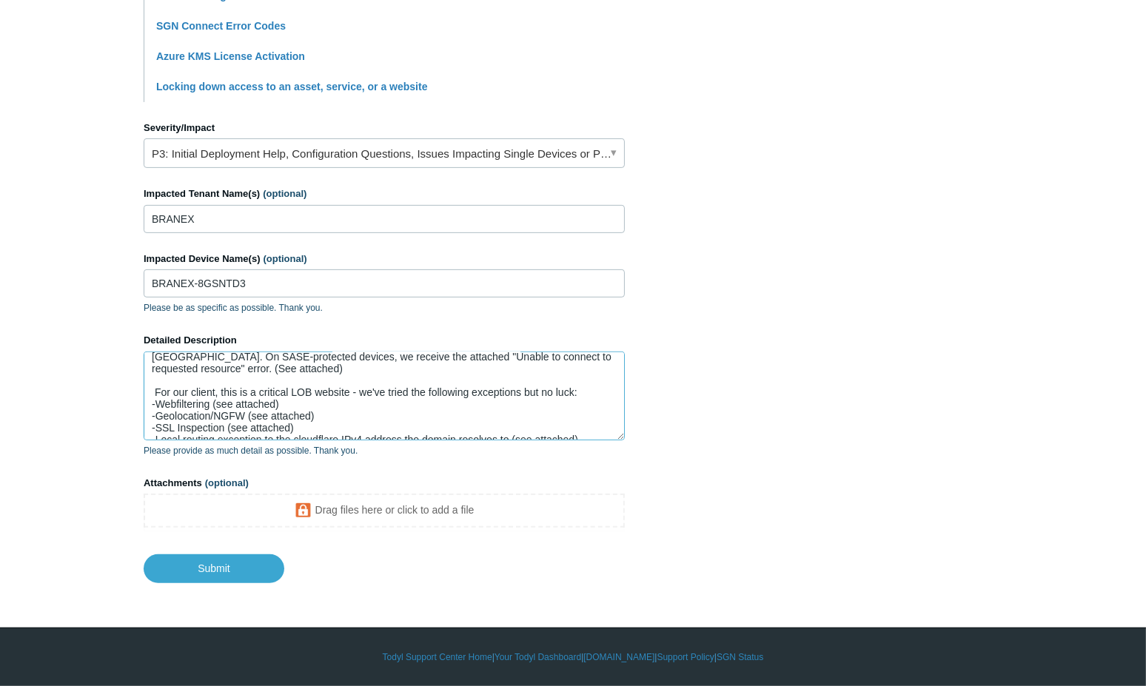
scroll to position [130, 0]
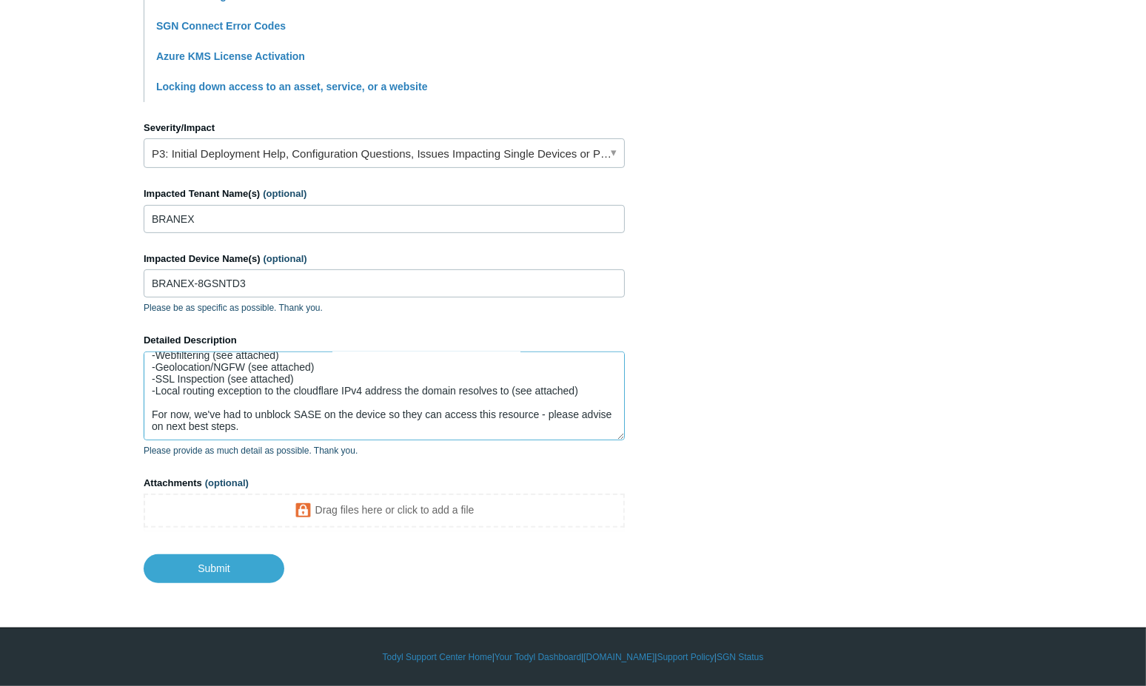
click at [540, 408] on textarea "Good morning support - we've been unable to unblock this website on client devi…" at bounding box center [384, 396] width 481 height 89
click at [563, 426] on textarea "Good morning support - we've been unable to unblock this website on client devi…" at bounding box center [384, 396] width 481 height 89
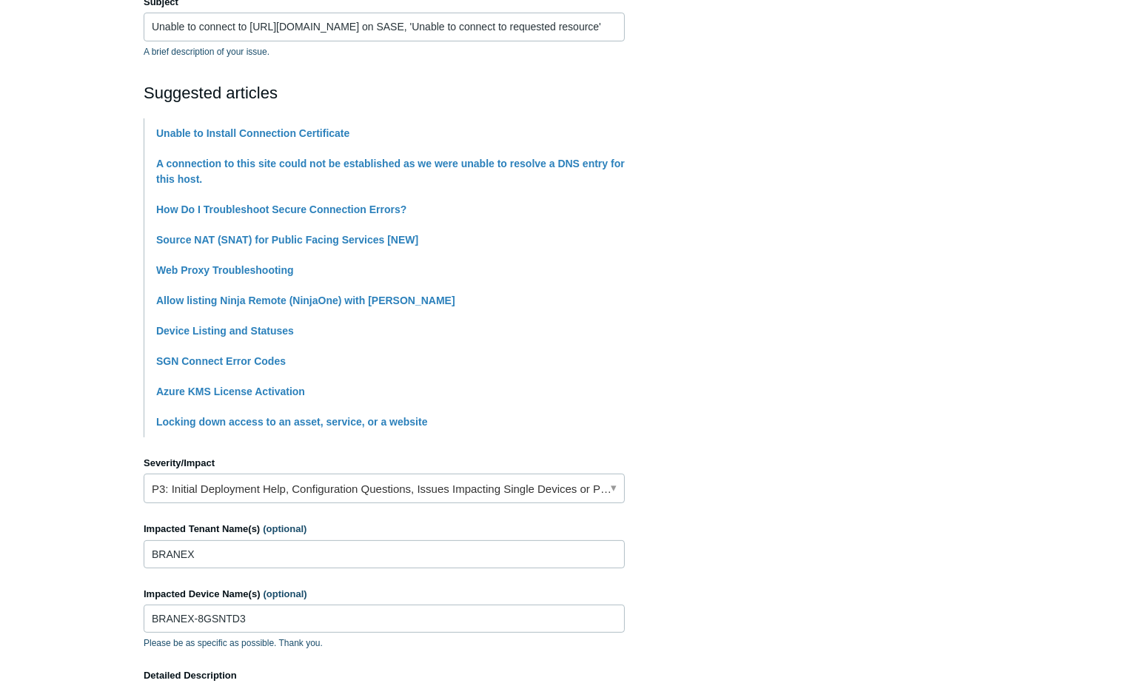
scroll to position [591, 0]
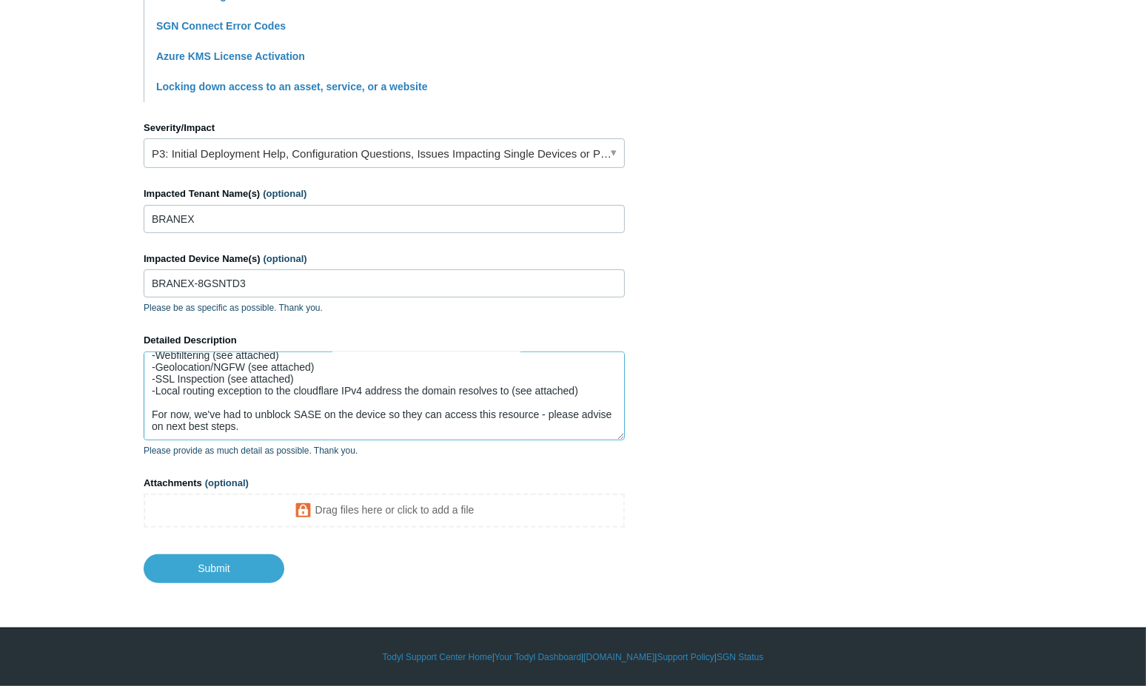
type textarea "Good morning support - we've been unable to unblock this website on client devi…"
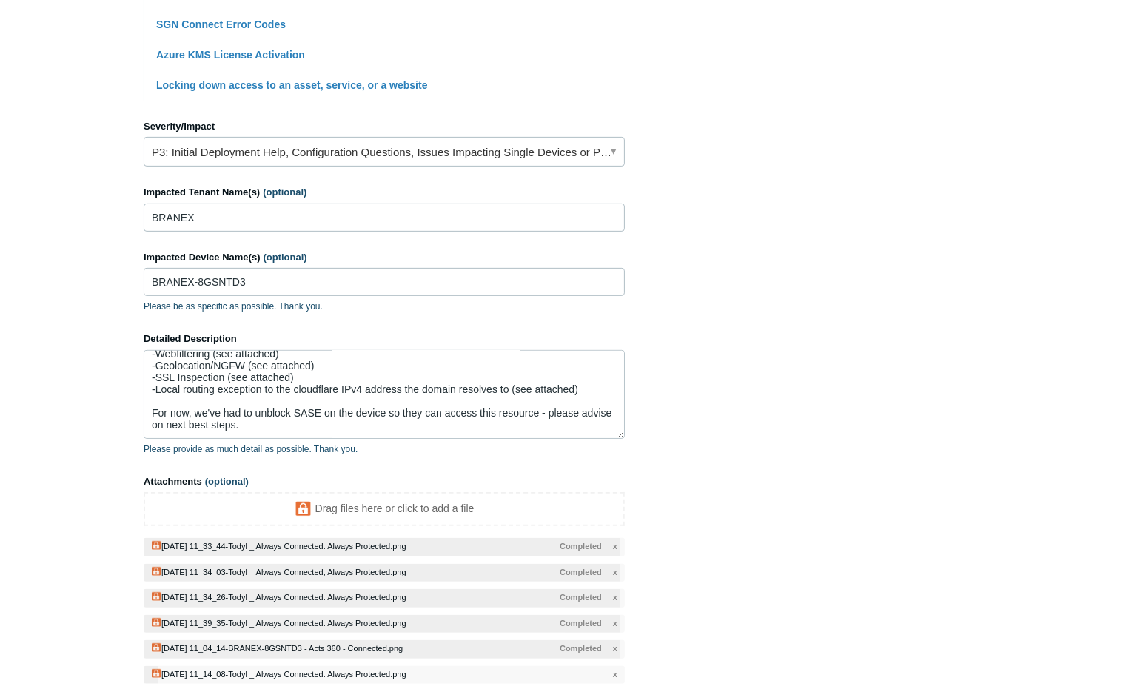
click at [829, 481] on section "How can we help? CC (optional) ahouston@acts360.com Subject Unable to connect t…" at bounding box center [573, 139] width 859 height 1193
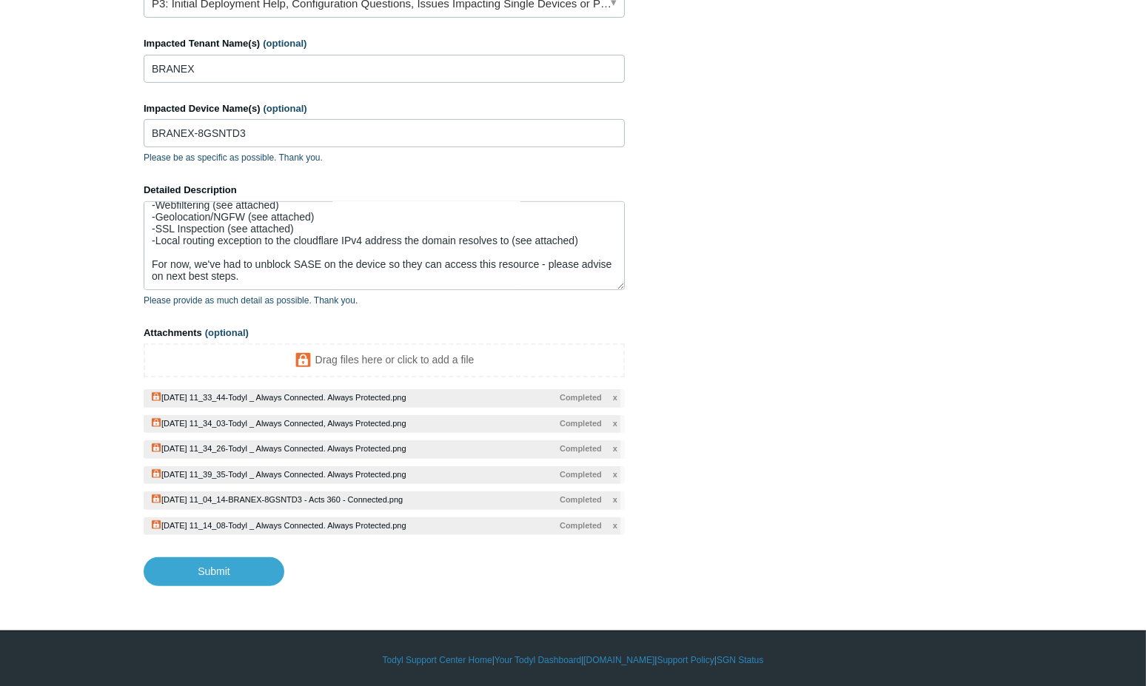
scroll to position [745, 0]
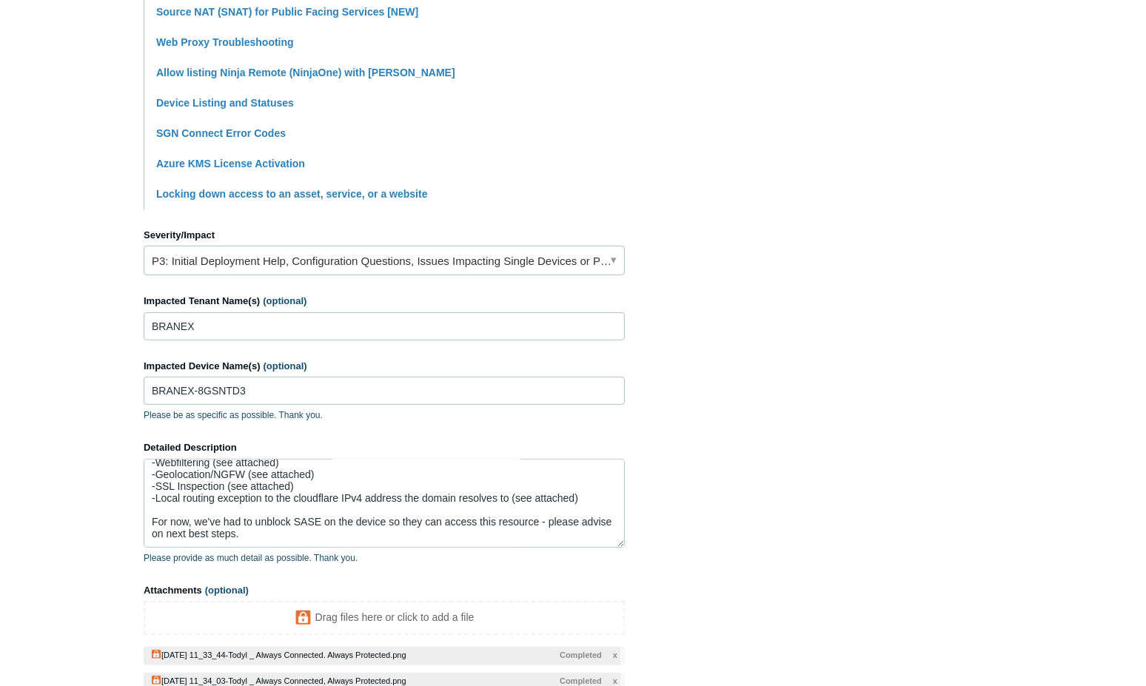
scroll to position [673, 0]
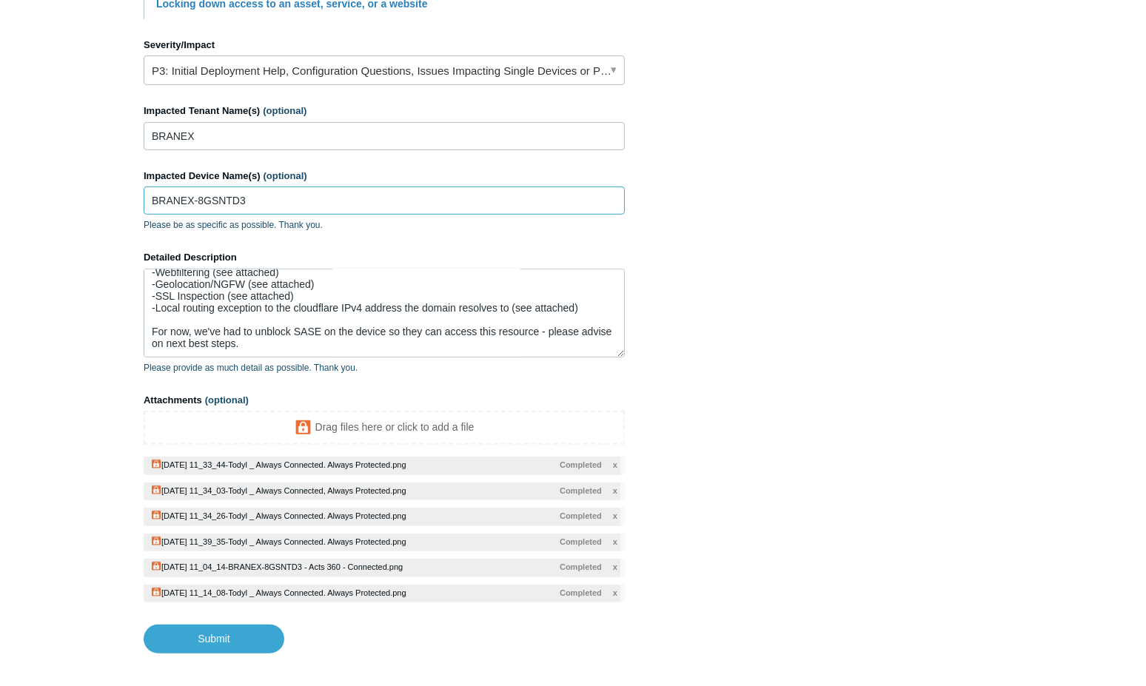
click at [401, 201] on input "BRANEX-8GSNTD3" at bounding box center [384, 201] width 481 height 28
type input "BRANEX-8GSNTD3 (All)"
click at [875, 267] on section "How can we help? CC (optional) ahouston@acts360.com Subject Unable to connect t…" at bounding box center [573, 57] width 859 height 1193
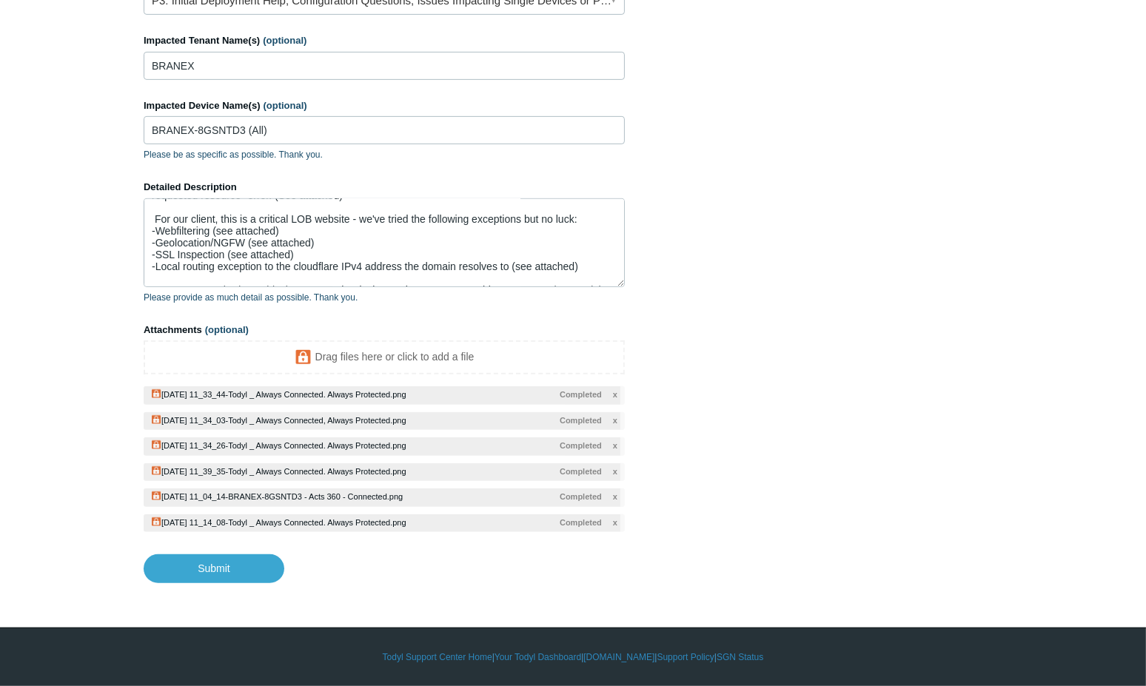
scroll to position [130, 0]
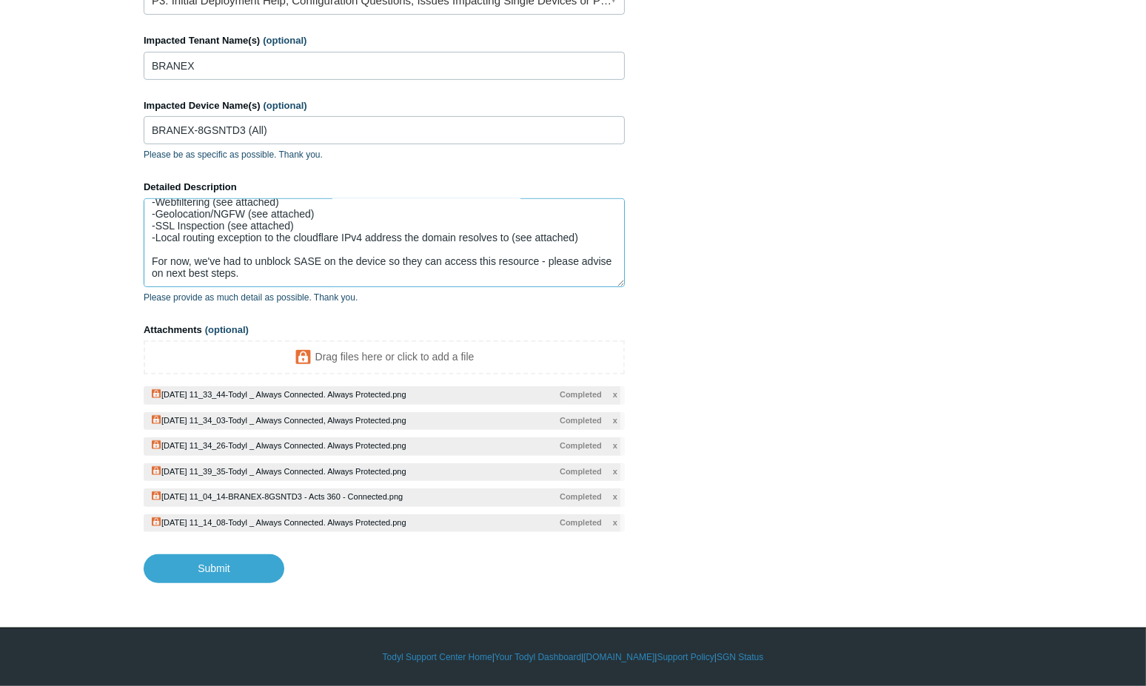
click at [558, 283] on textarea "Good morning support - we've been unable to unblock this website on client devi…" at bounding box center [384, 242] width 481 height 89
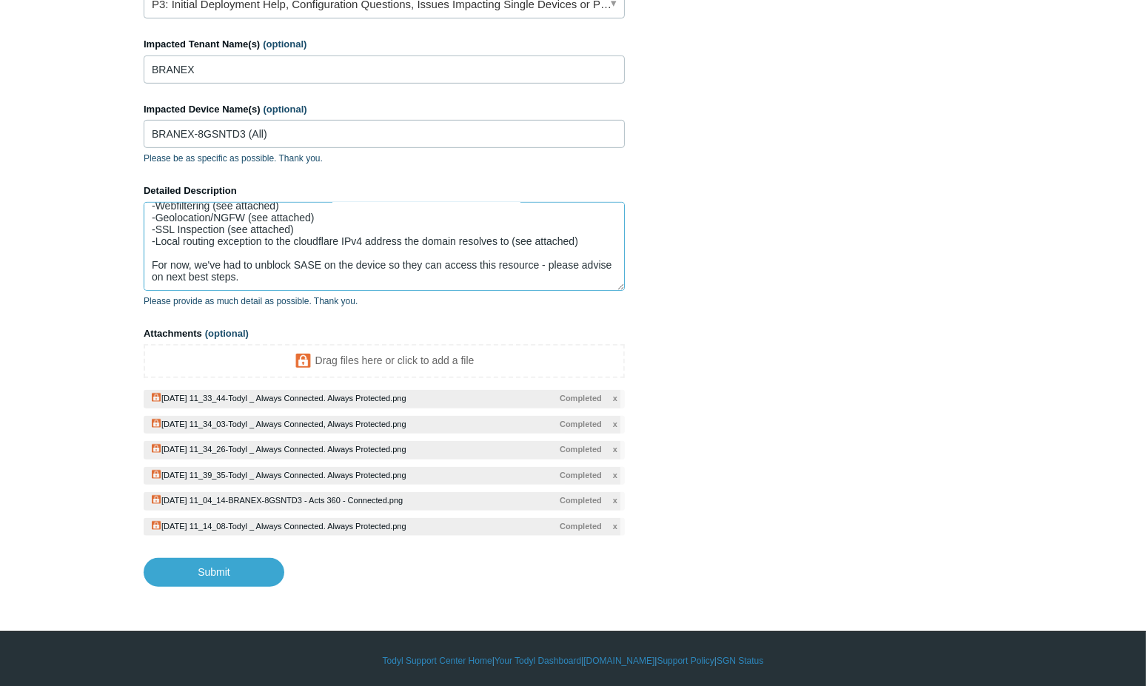
scroll to position [740, 0]
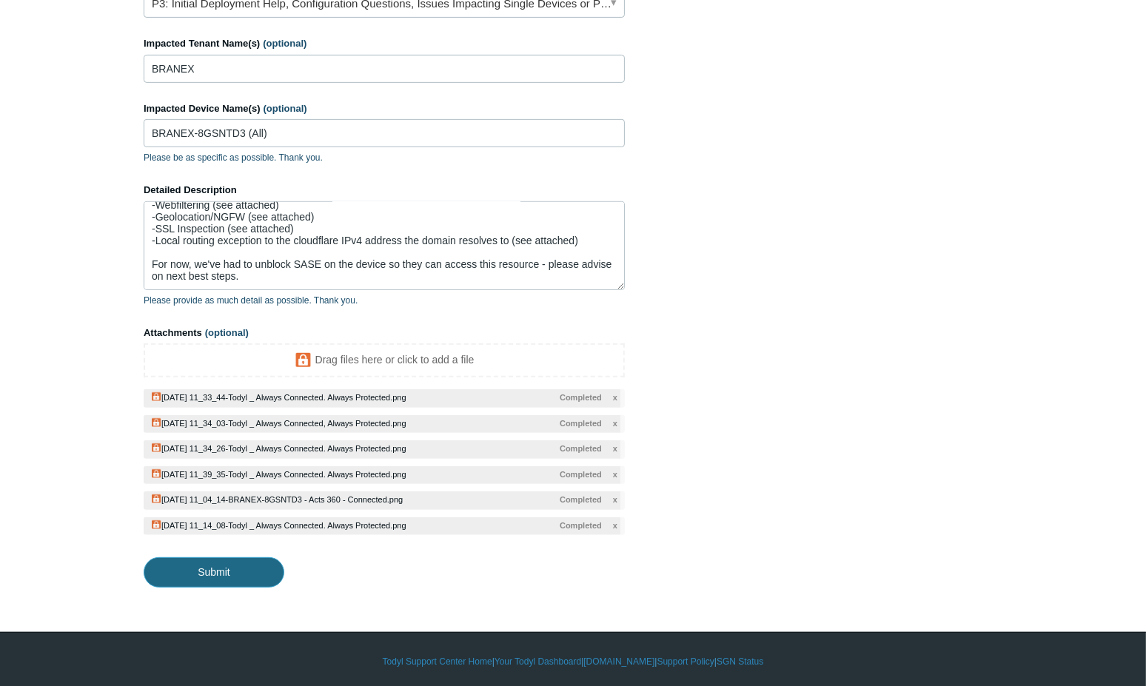
click at [243, 574] on input "Submit" at bounding box center [214, 572] width 141 height 30
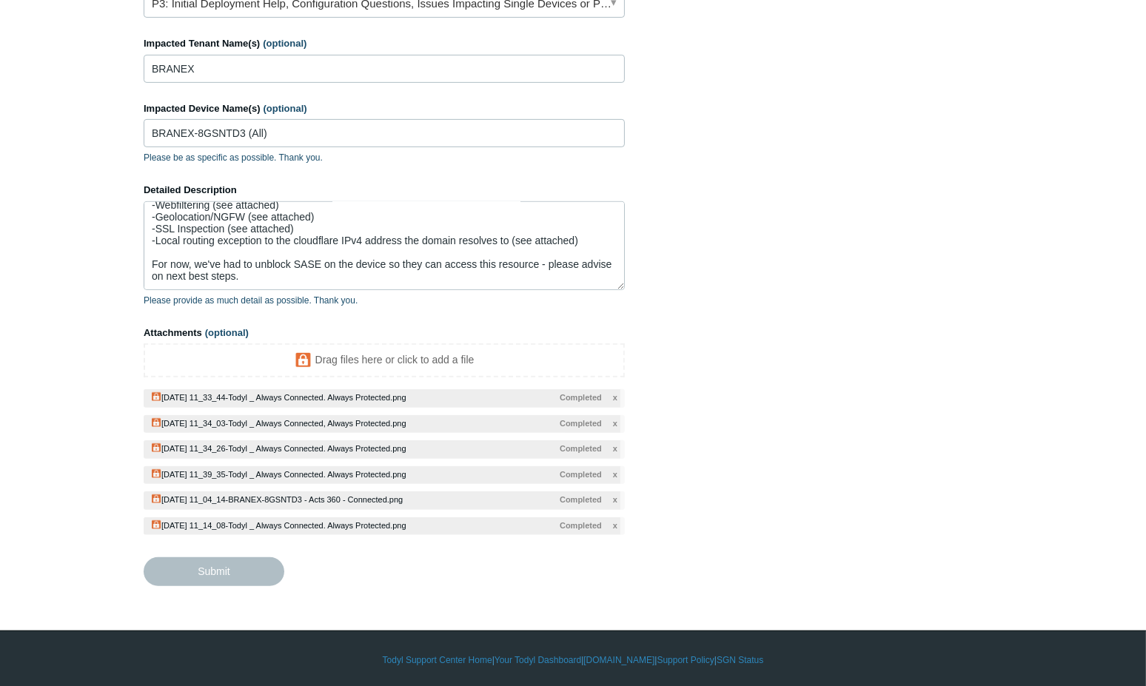
type textarea "Good morning support - we've been unable to unblock this website on client devi…"
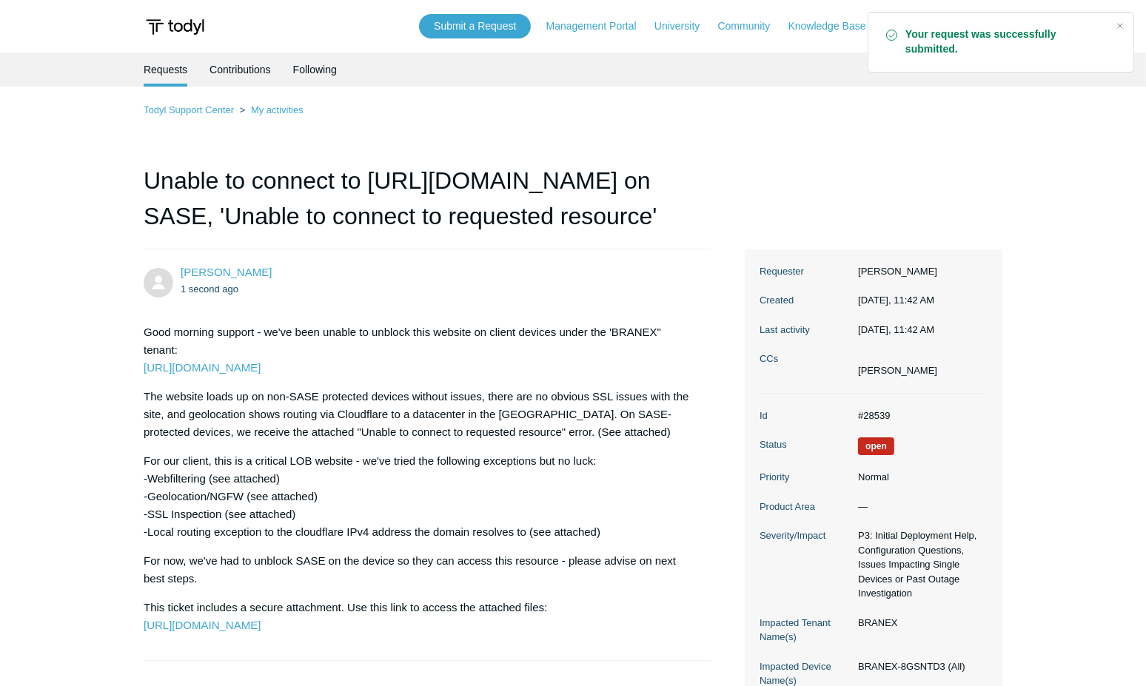
scroll to position [183, 0]
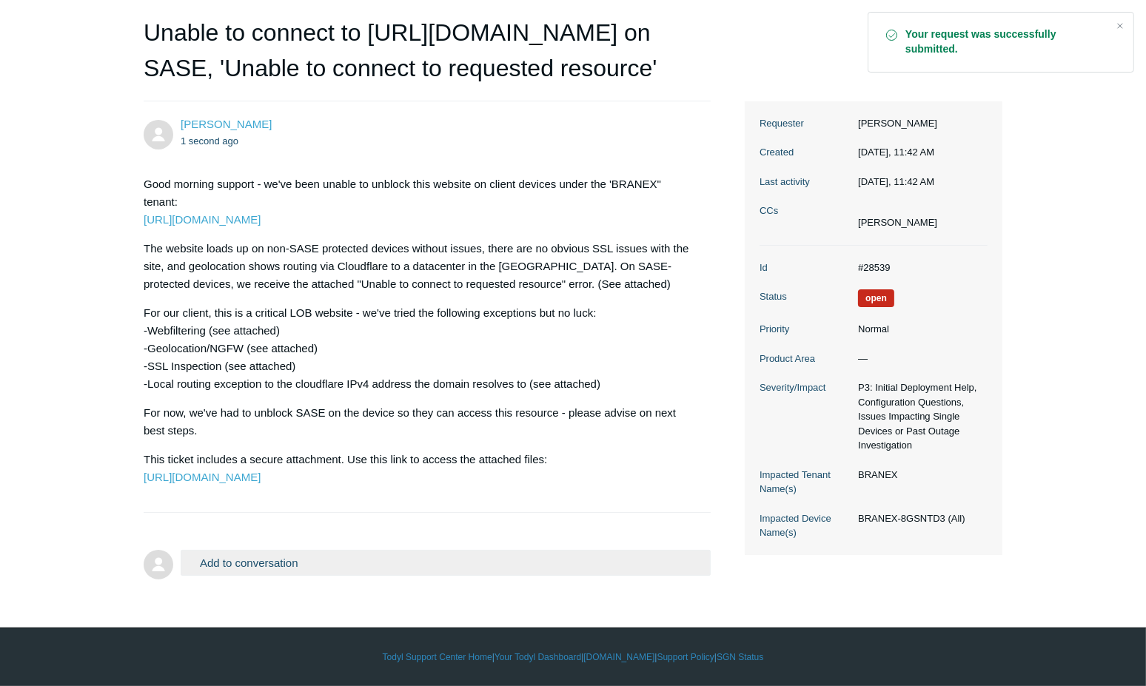
click at [592, 304] on p "For our client, this is a critical LOB website - we've tried the following exce…" at bounding box center [420, 348] width 552 height 89
click at [634, 304] on p "For our client, this is a critical LOB website - we've tried the following exce…" at bounding box center [420, 348] width 552 height 89
click at [571, 314] on p "For our client, this is a critical LOB website - we've tried the following exce…" at bounding box center [420, 348] width 552 height 89
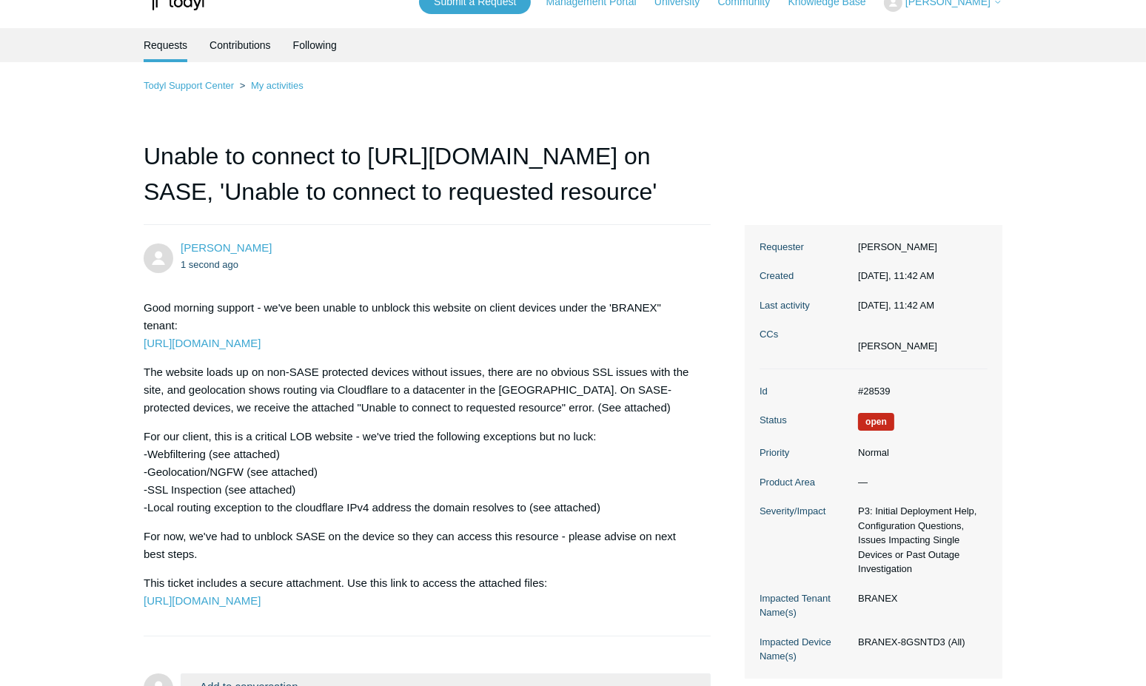
scroll to position [67, 0]
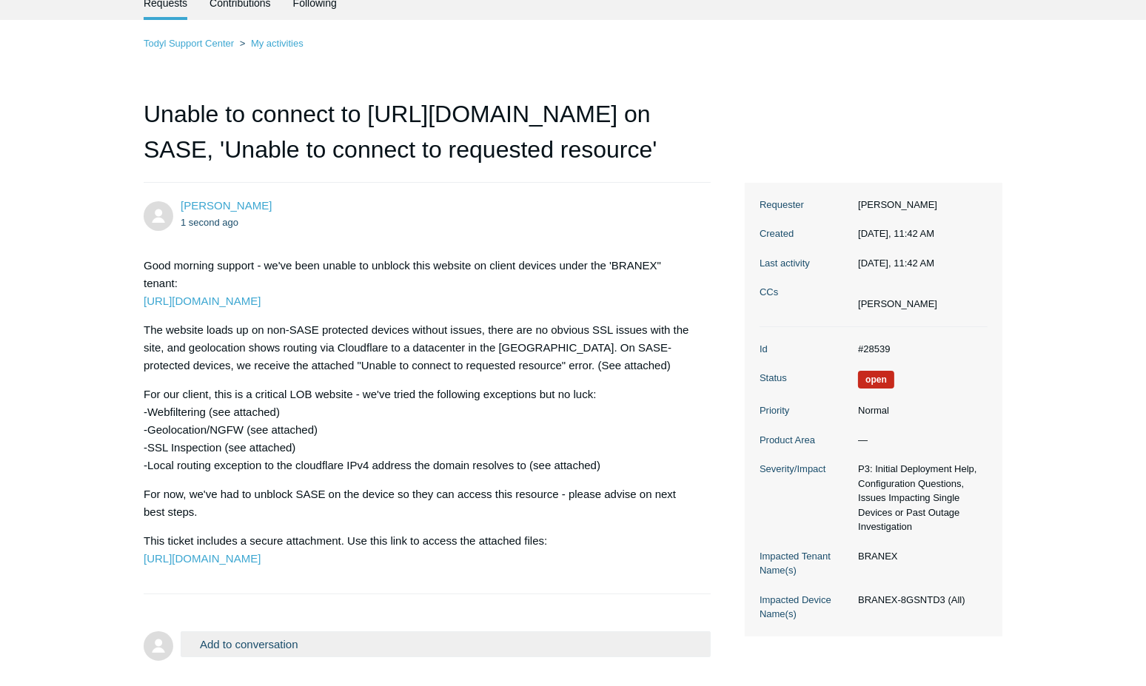
click at [882, 339] on dl "Id #28539 Status Open Priority Normal Product Area — Severity/Impact P3: Initia…" at bounding box center [874, 481] width 228 height 309
click at [881, 355] on dl "Id #28539 Status Open Priority Normal Product Area — Severity/Impact P3: Initia…" at bounding box center [874, 481] width 228 height 309
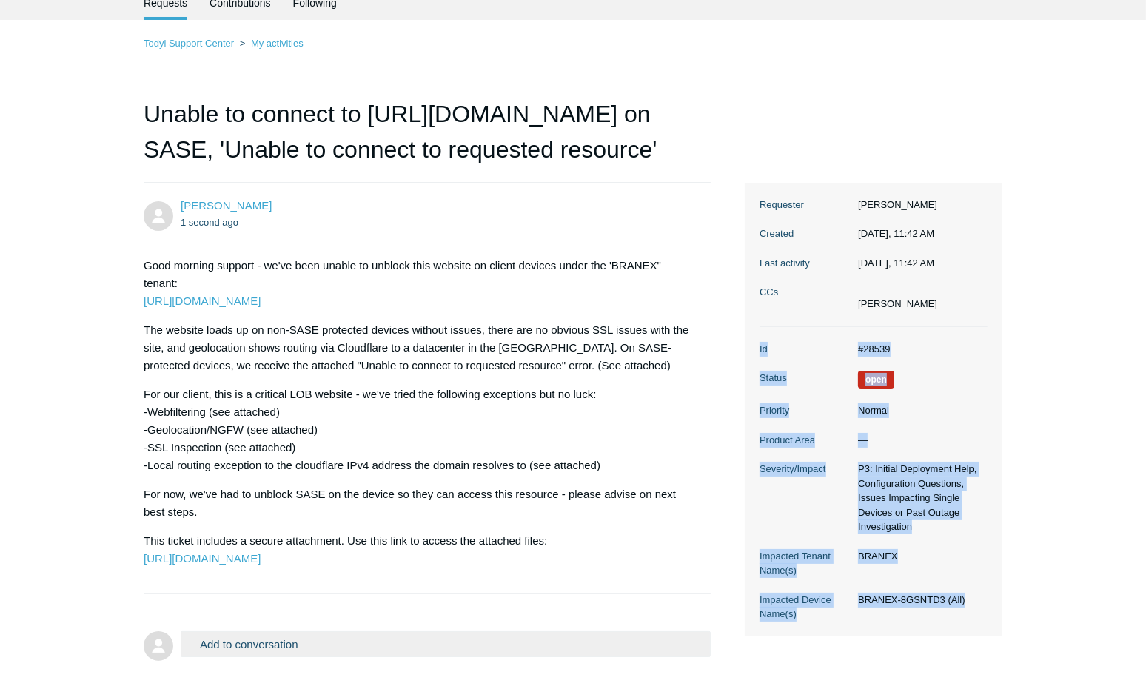
click at [880, 355] on dl "Id #28539 Status Open Priority Normal Product Area — Severity/Impact P3: Initia…" at bounding box center [874, 481] width 228 height 309
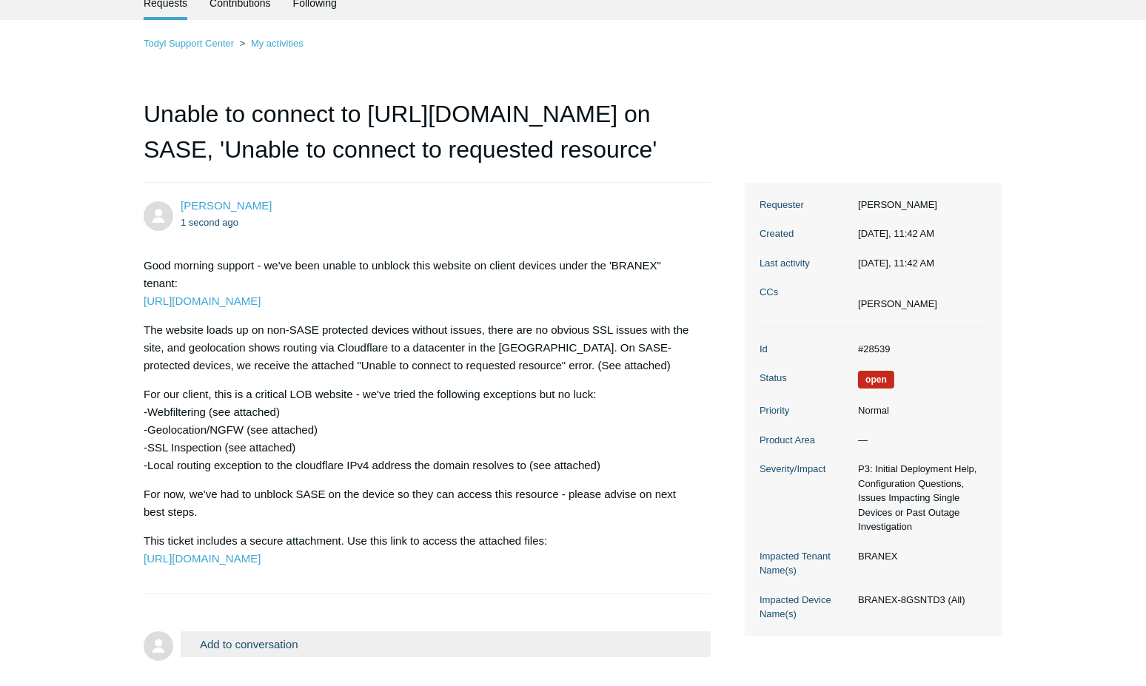
click at [837, 338] on dl "Id #28539 Status Open Priority Normal Product Area — Severity/Impact P3: Initia…" at bounding box center [874, 481] width 228 height 309
click at [866, 345] on dd "#28539" at bounding box center [919, 349] width 137 height 15
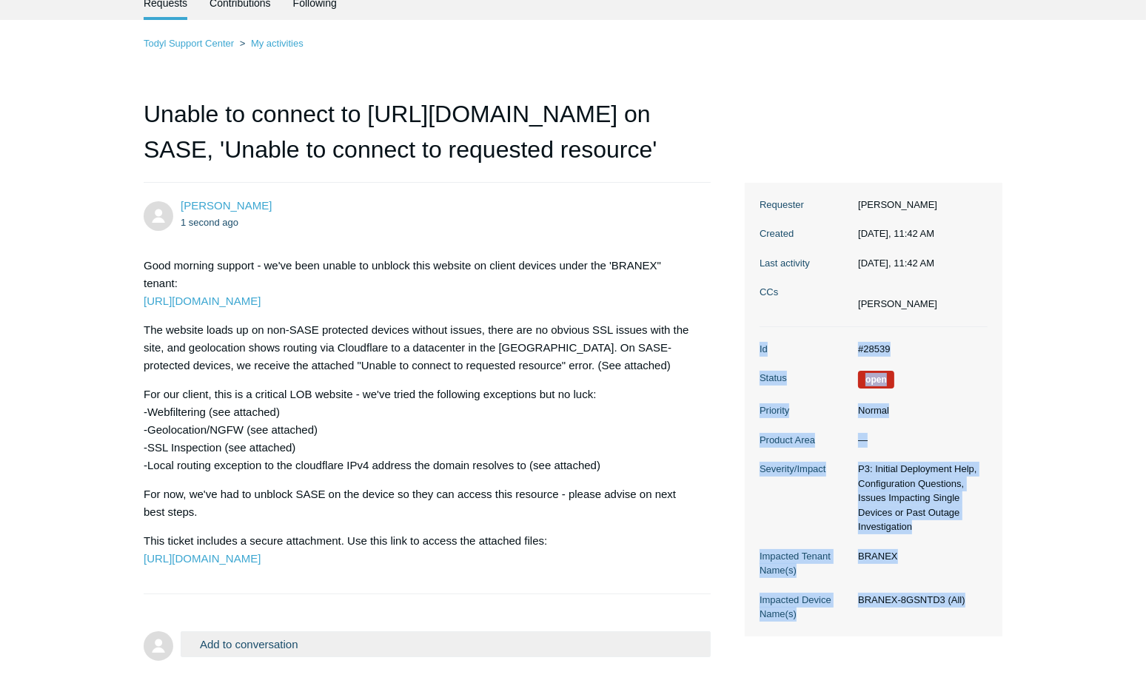
click at [866, 345] on dd "#28539" at bounding box center [919, 349] width 137 height 15
click at [854, 342] on dd "#28539" at bounding box center [919, 349] width 137 height 15
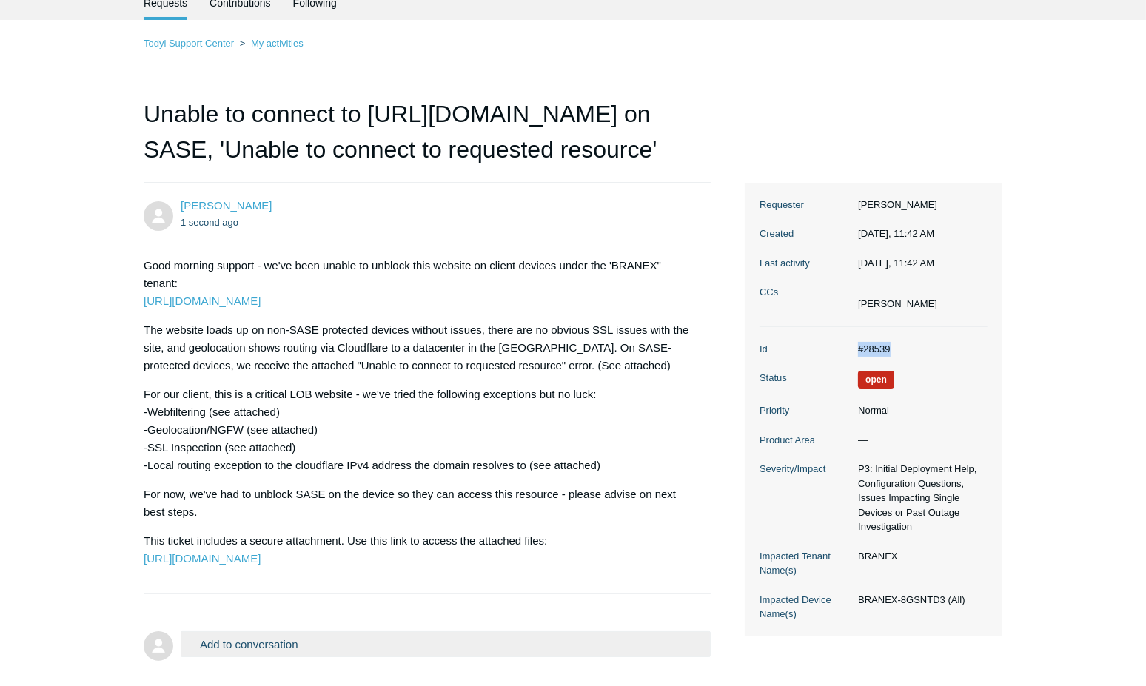
drag, startPoint x: 854, startPoint y: 342, endPoint x: 896, endPoint y: 351, distance: 42.4
click at [896, 351] on dd "#28539" at bounding box center [919, 349] width 137 height 15
click at [224, 414] on p "For our client, this is a critical LOB website - we've tried the following exce…" at bounding box center [420, 430] width 552 height 89
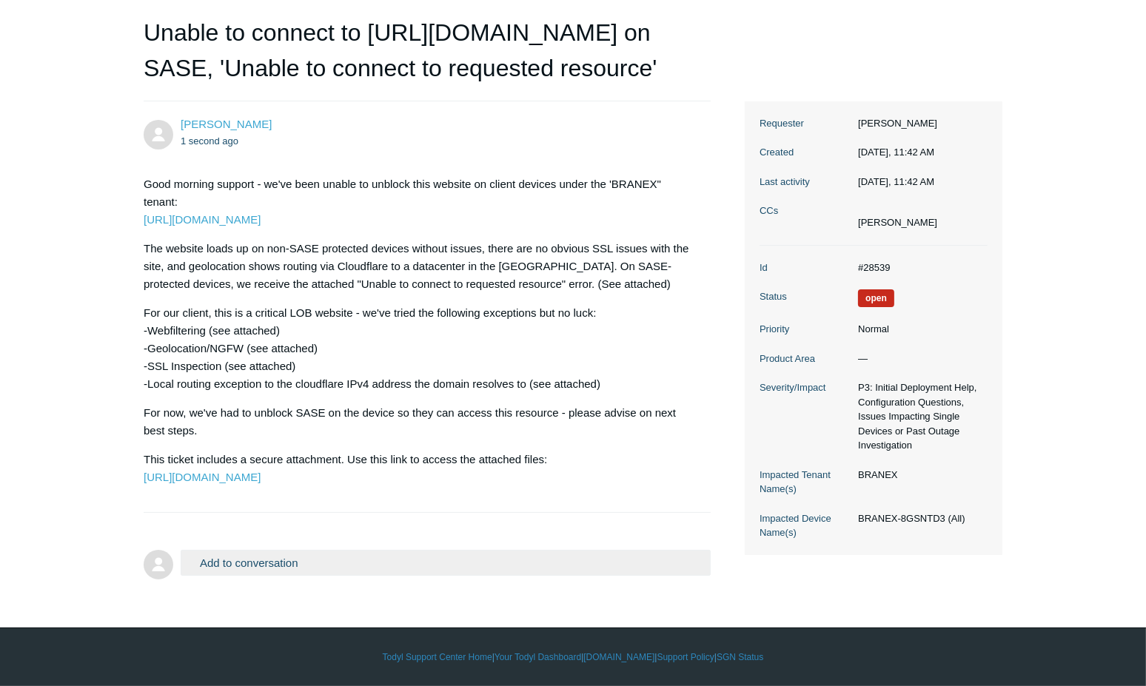
drag, startPoint x: 233, startPoint y: 154, endPoint x: 207, endPoint y: 170, distance: 30.2
click at [235, 175] on p "Good morning support - we've been unable to unblock this website on client devi…" at bounding box center [420, 201] width 552 height 53
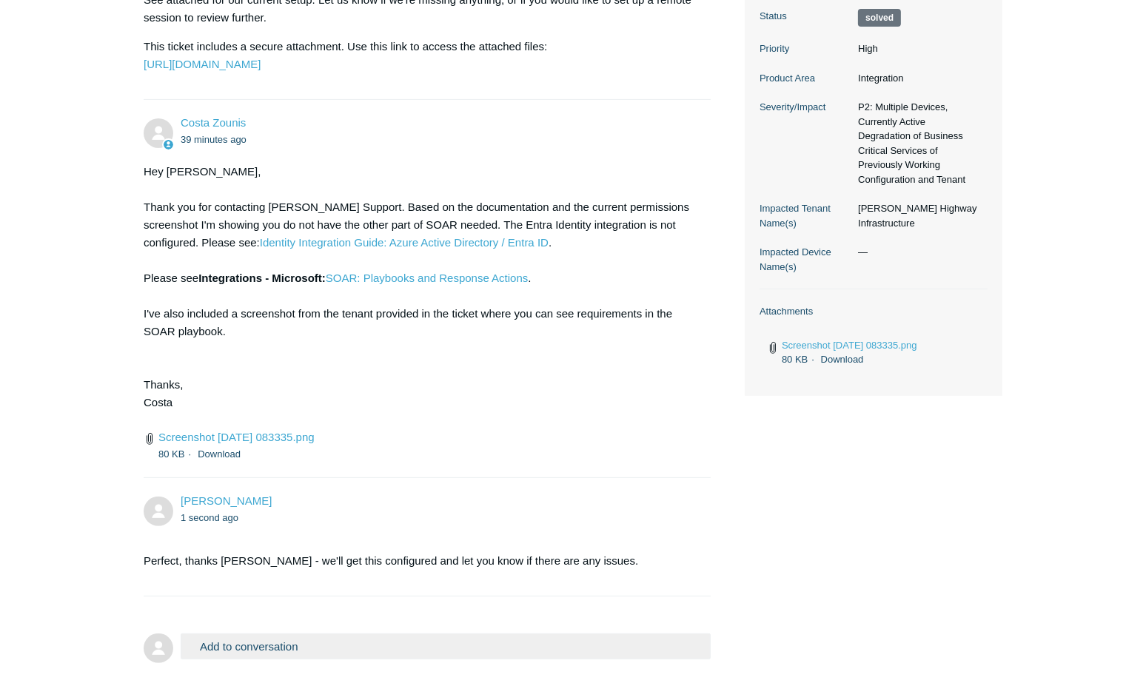
scroll to position [538, 0]
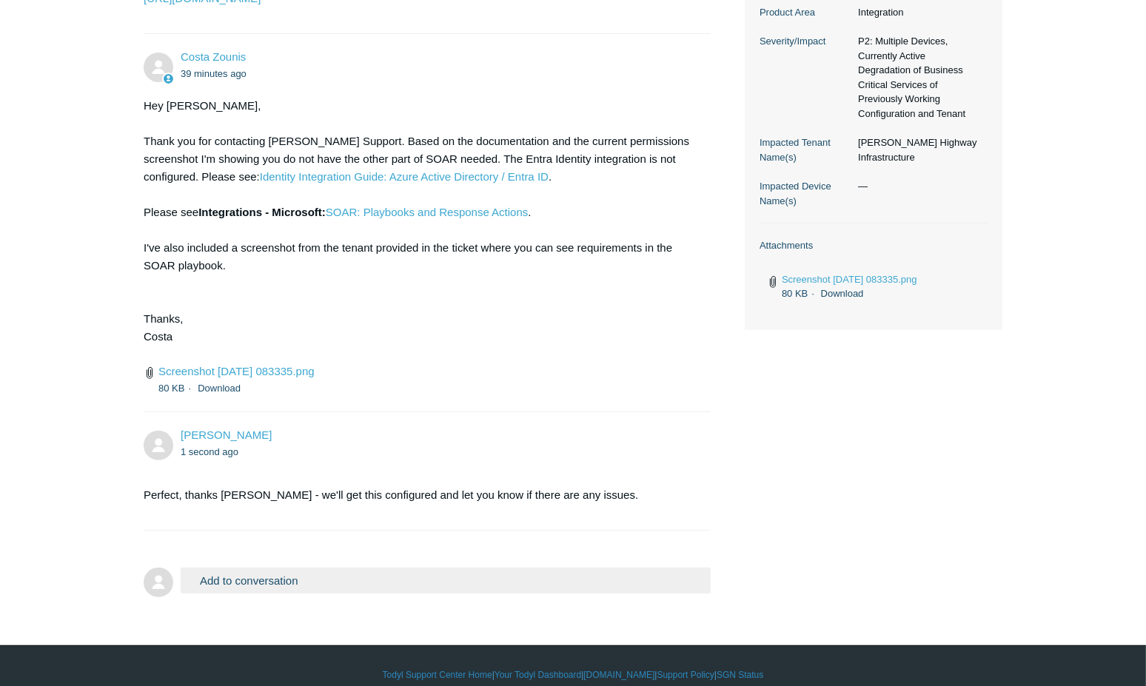
click at [571, 363] on div "Hey [PERSON_NAME], Thank you for contacting [PERSON_NAME] Support. Based on the…" at bounding box center [420, 230] width 552 height 266
click at [617, 138] on div "Hey [PERSON_NAME], Thank you for contacting [PERSON_NAME] Support. Based on the…" at bounding box center [420, 230] width 552 height 266
